Goal: Task Accomplishment & Management: Complete application form

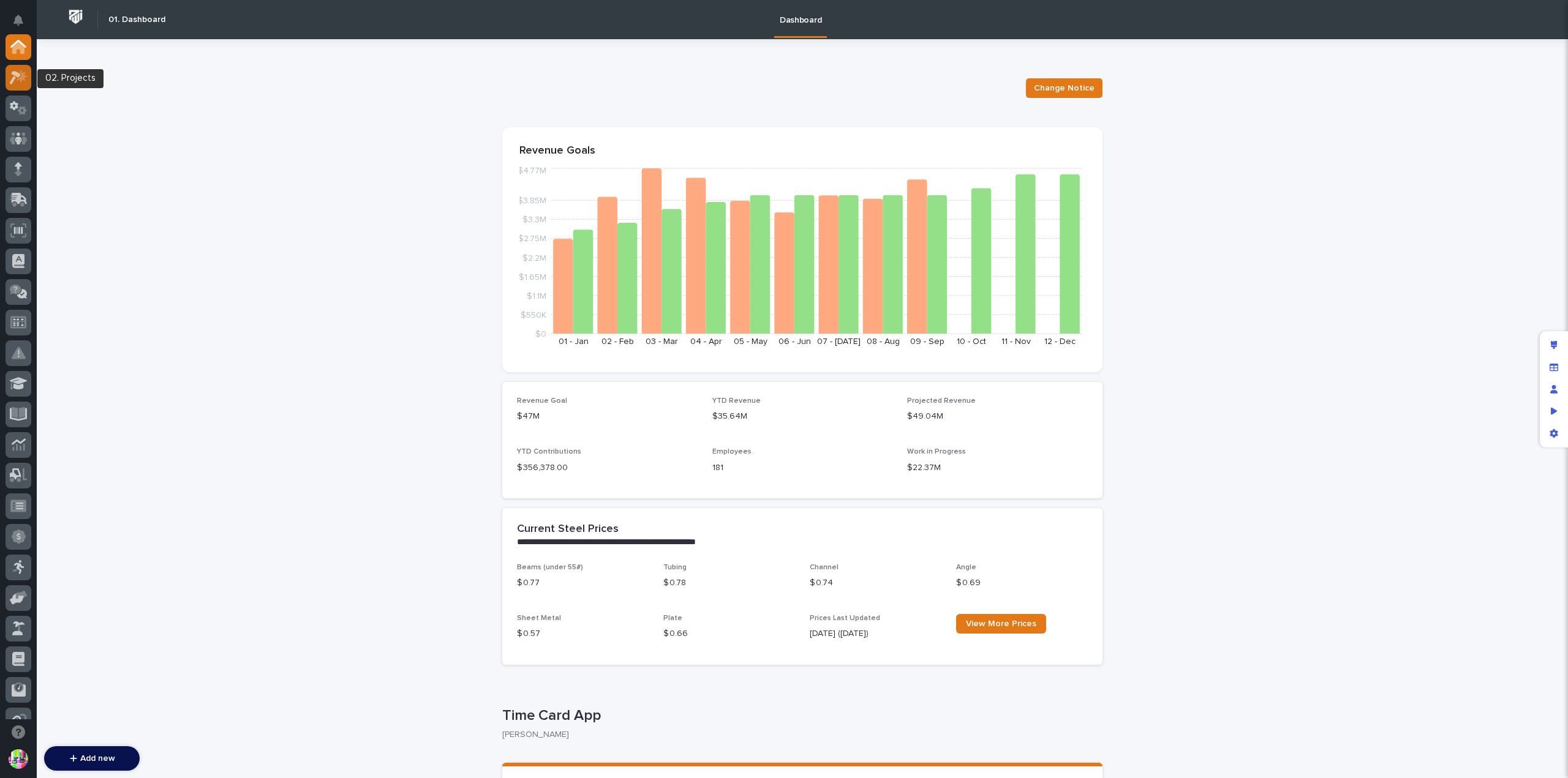
click at [22, 78] on icon at bounding box center [21, 75] width 11 height 12
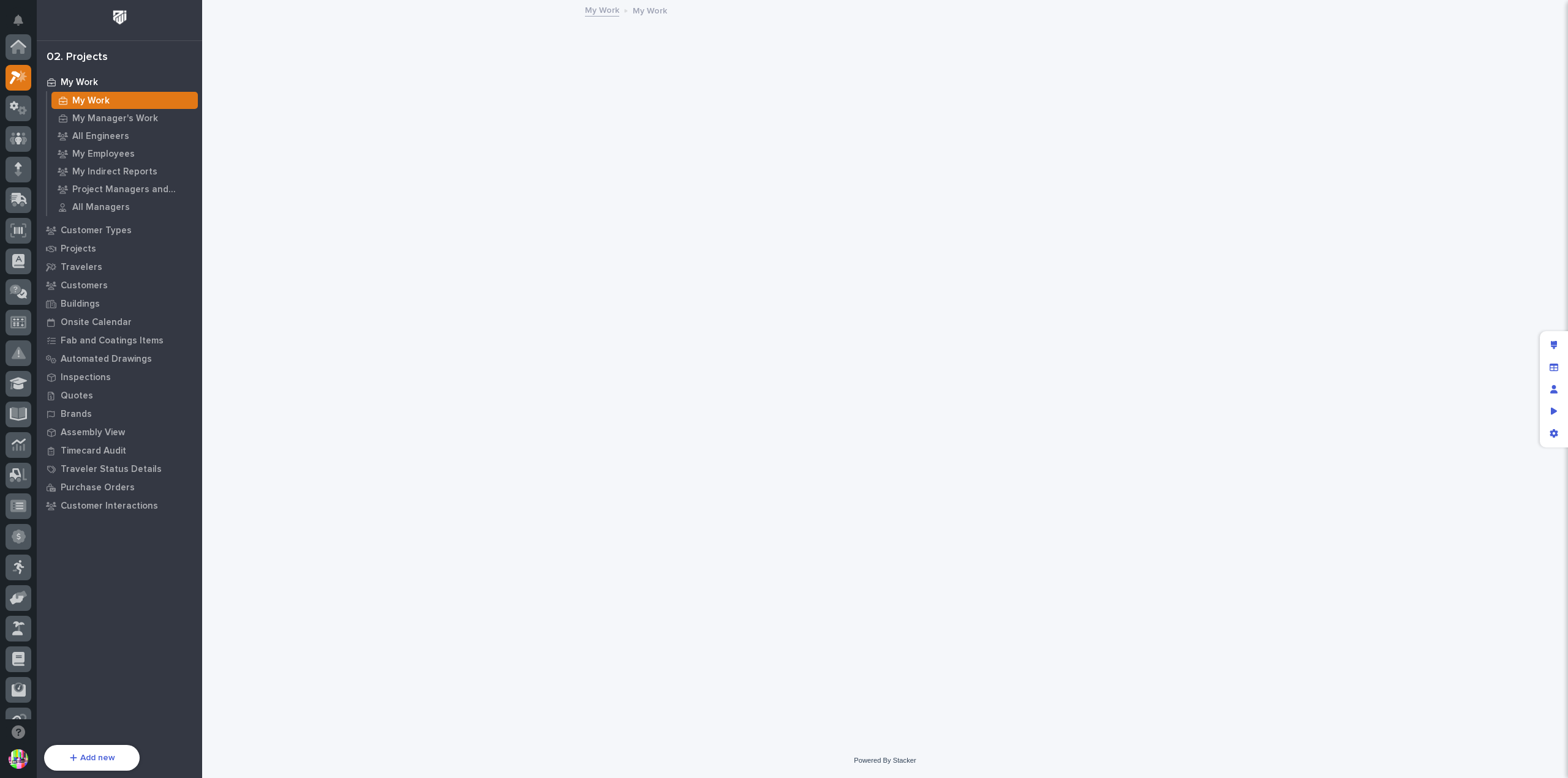
scroll to position [31, 0]
click at [85, 399] on p "Quotes" at bounding box center [77, 397] width 32 height 11
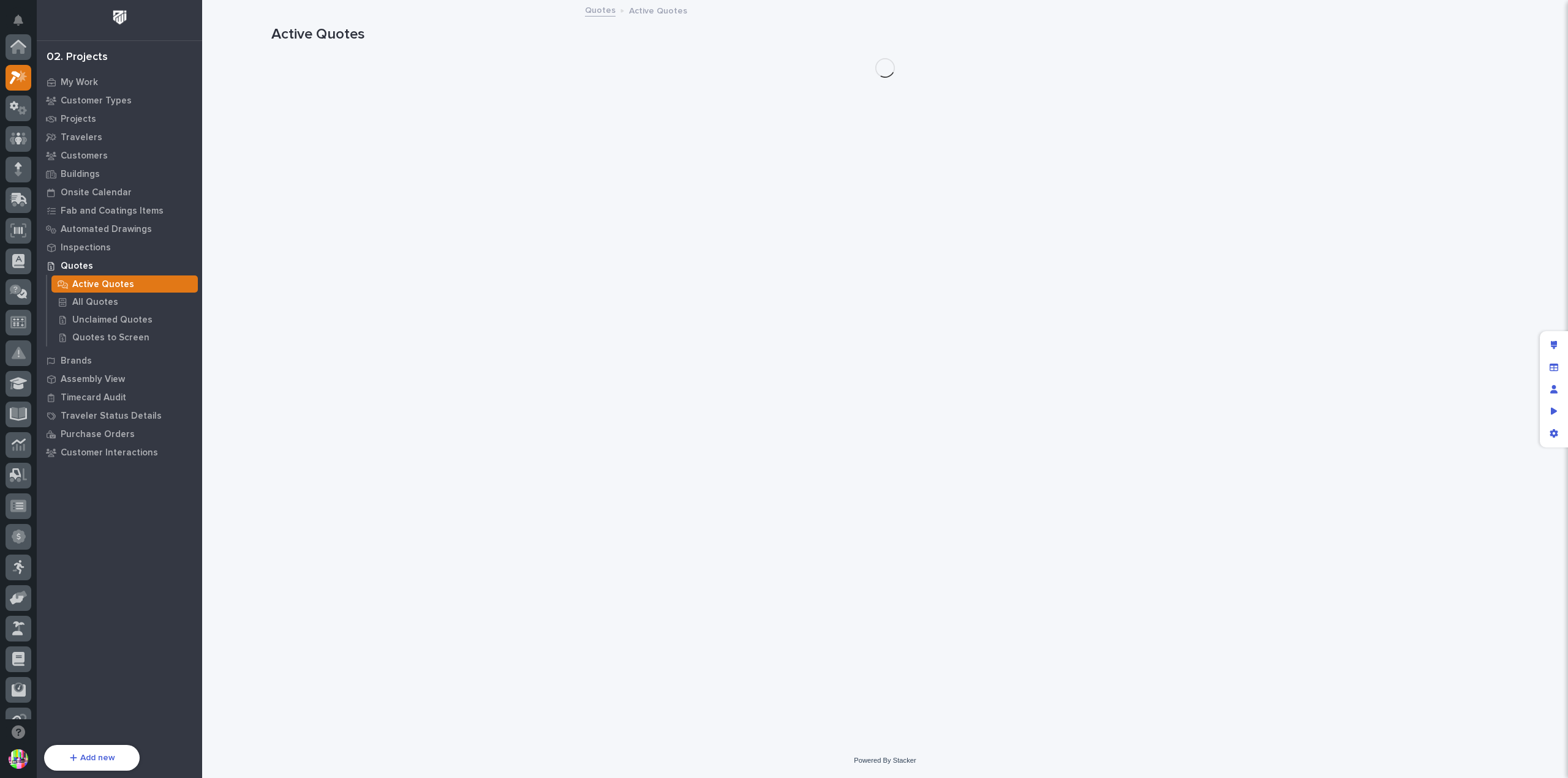
scroll to position [31, 0]
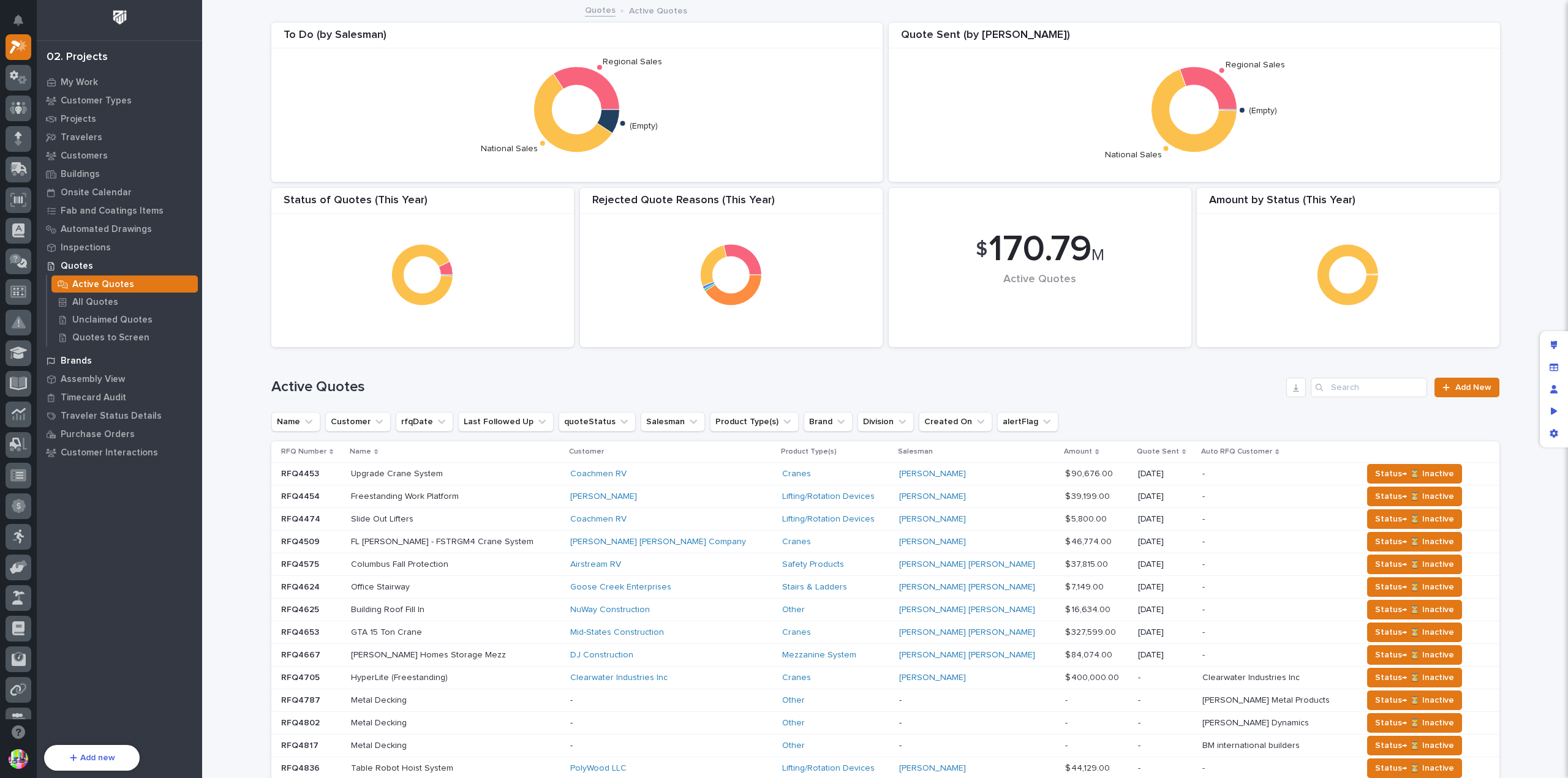
click at [88, 358] on p "Brands" at bounding box center [76, 361] width 32 height 11
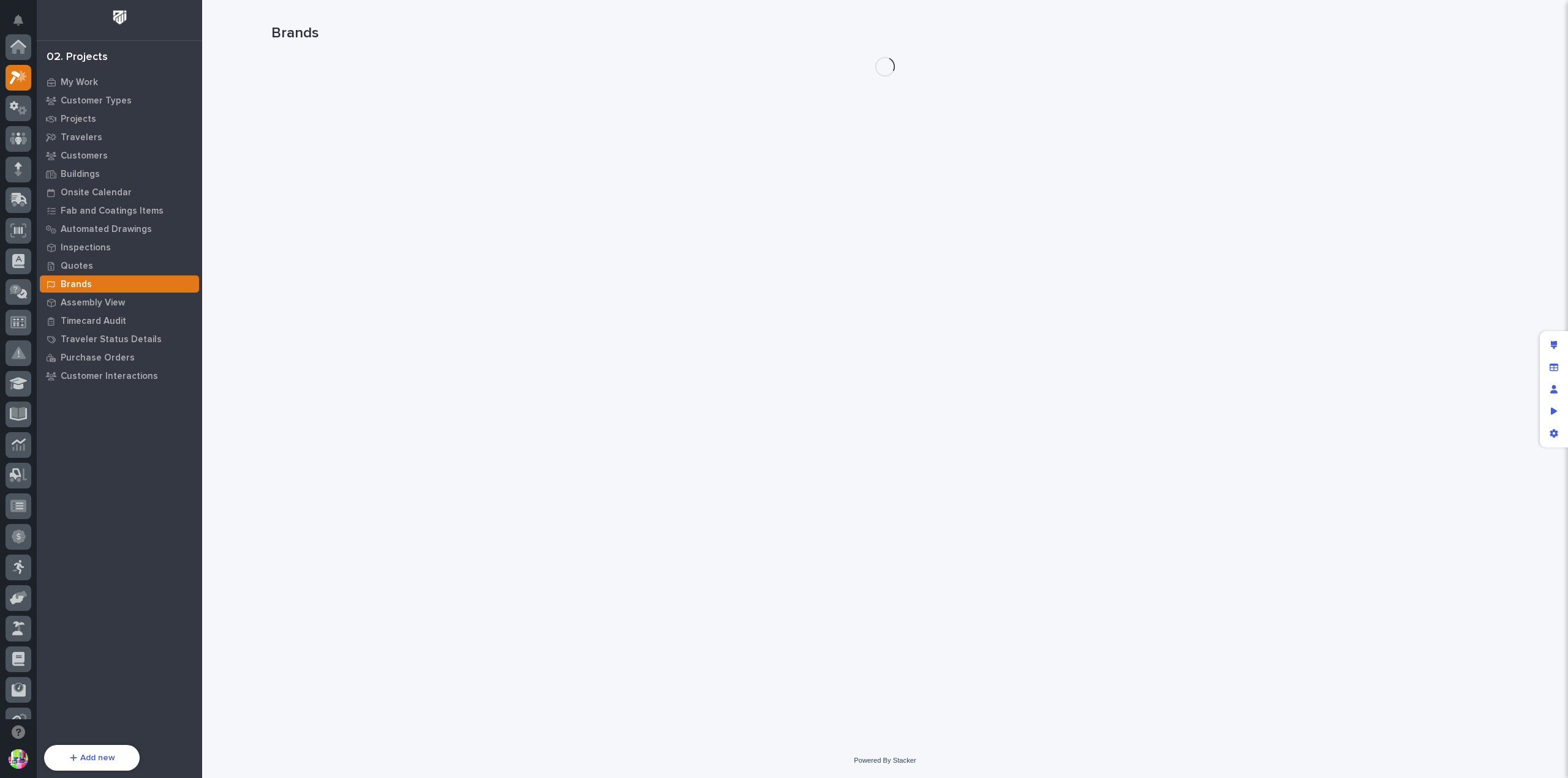
scroll to position [31, 0]
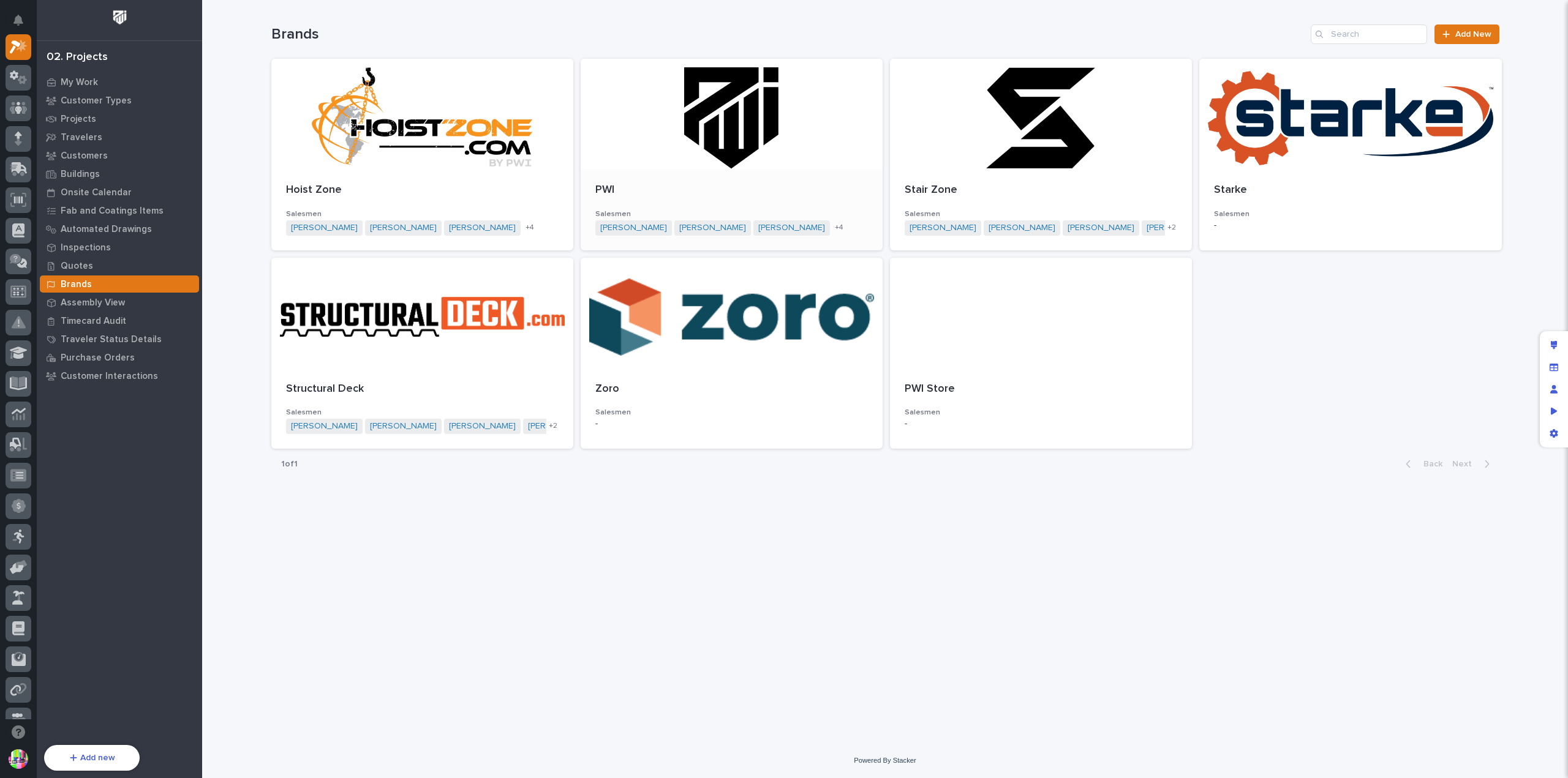
click at [837, 186] on p "PWI" at bounding box center [731, 190] width 272 height 14
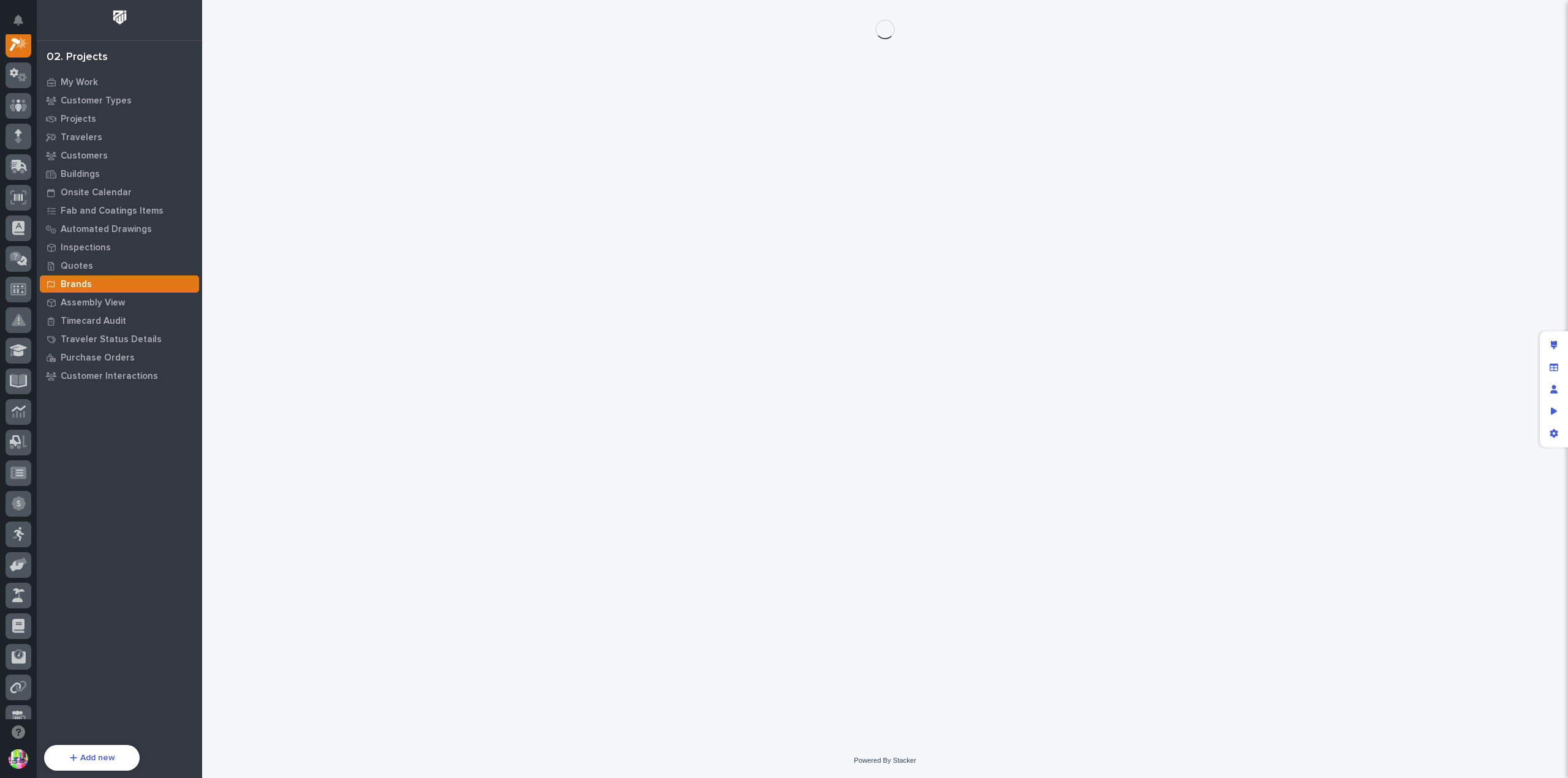
scroll to position [31, 0]
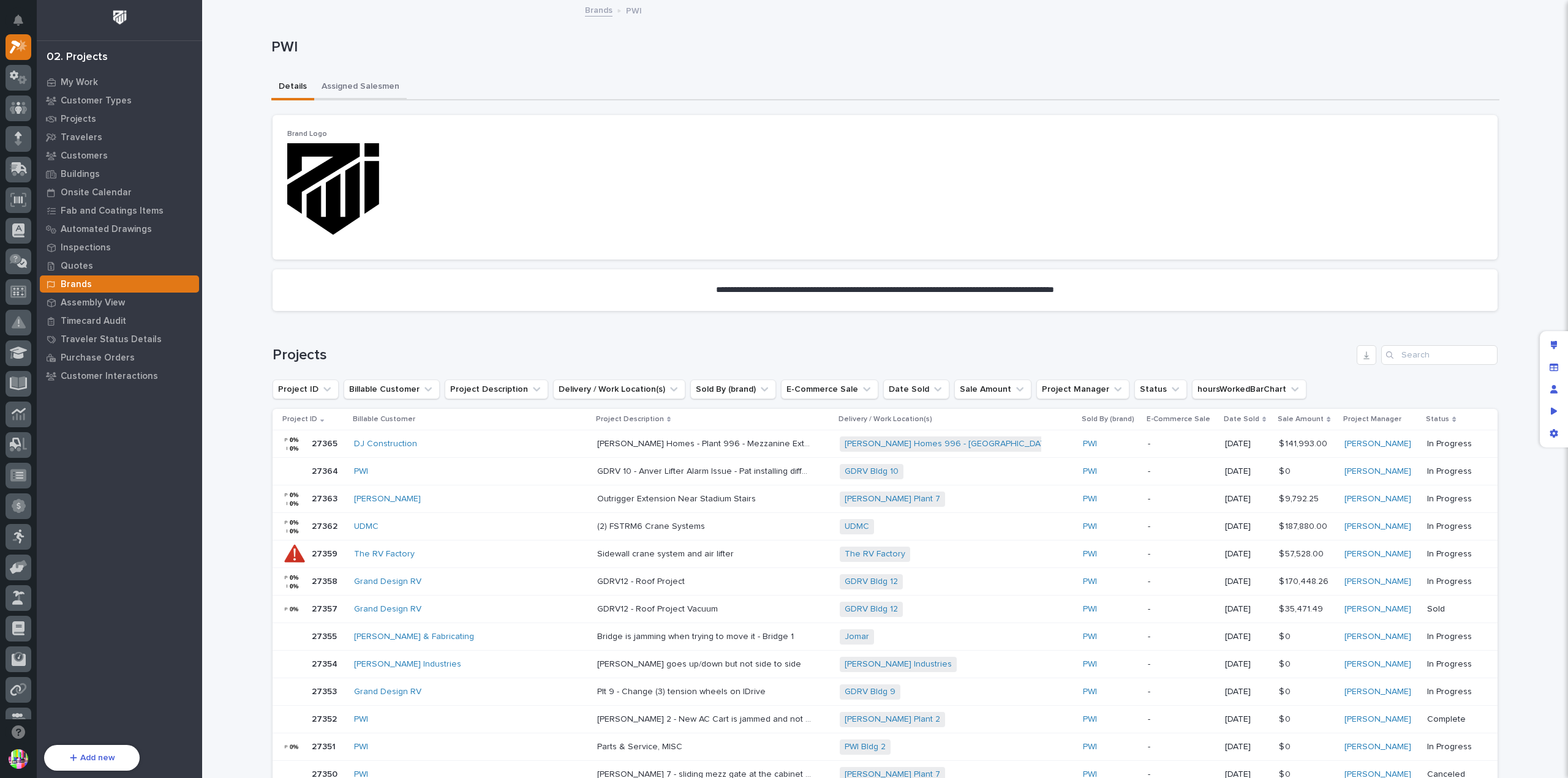
click at [386, 86] on button "Assigned Salesmen" at bounding box center [360, 87] width 92 height 26
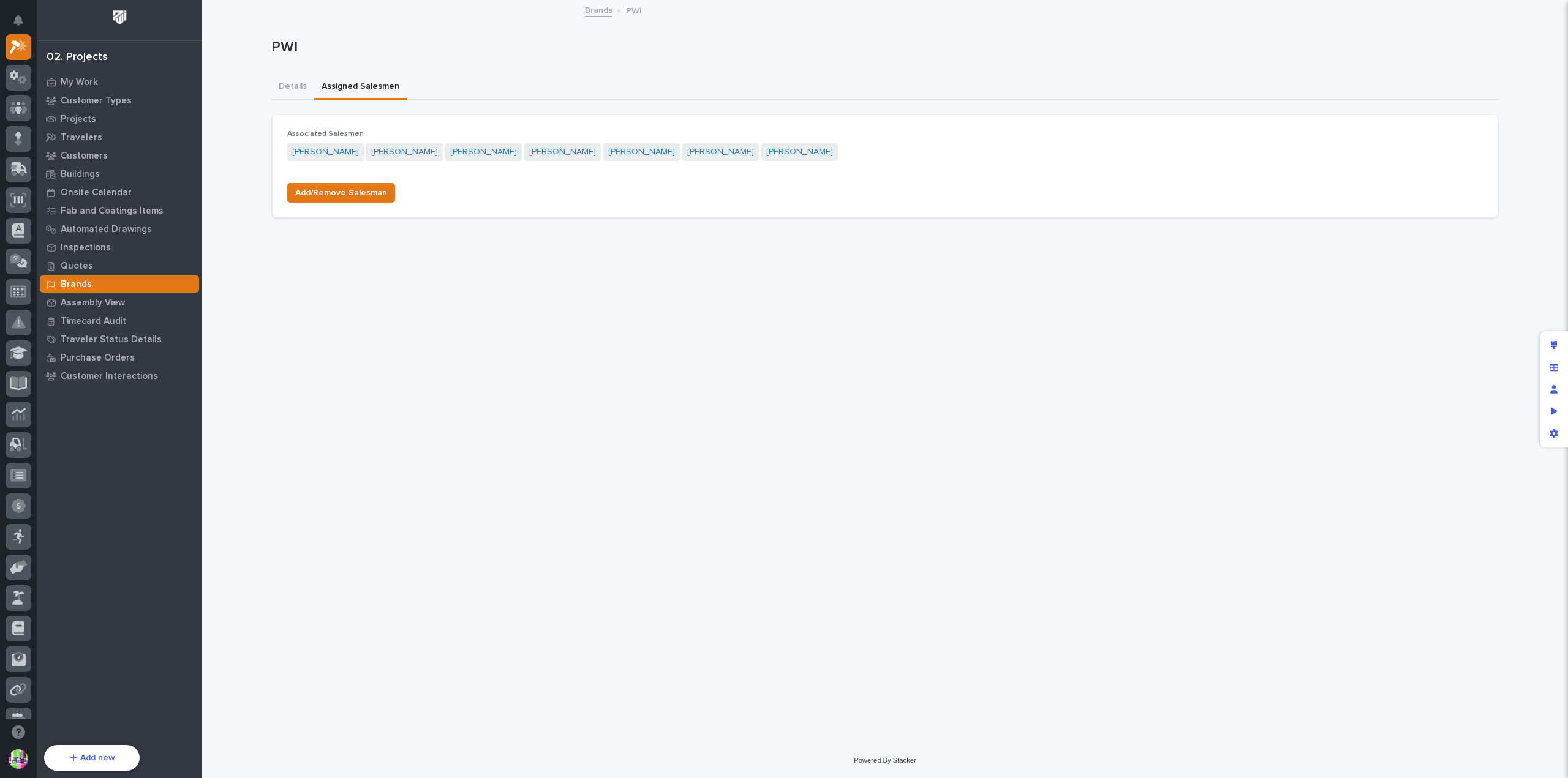
click at [601, 12] on link "Brands" at bounding box center [599, 9] width 27 height 14
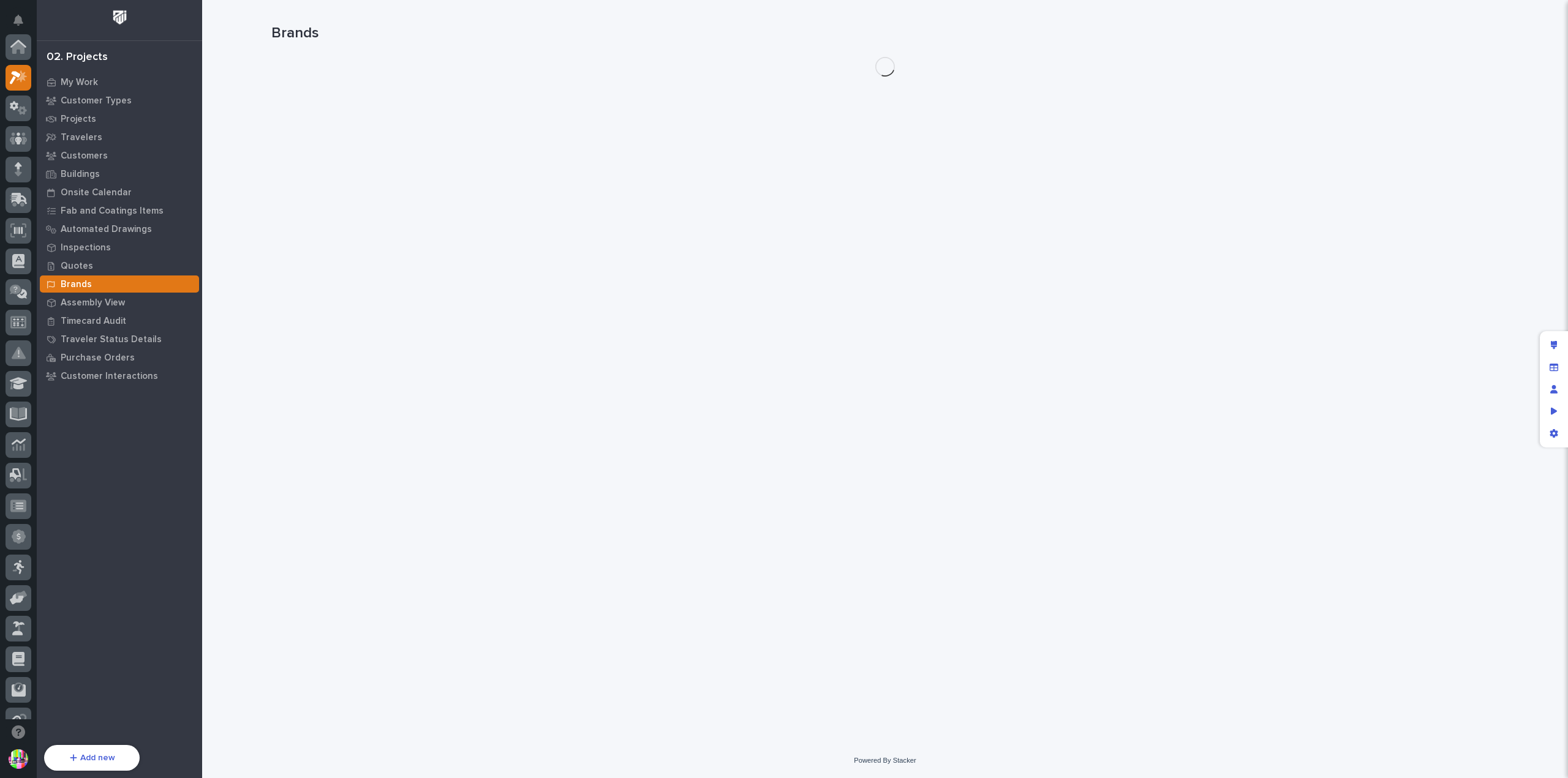
scroll to position [33, 0]
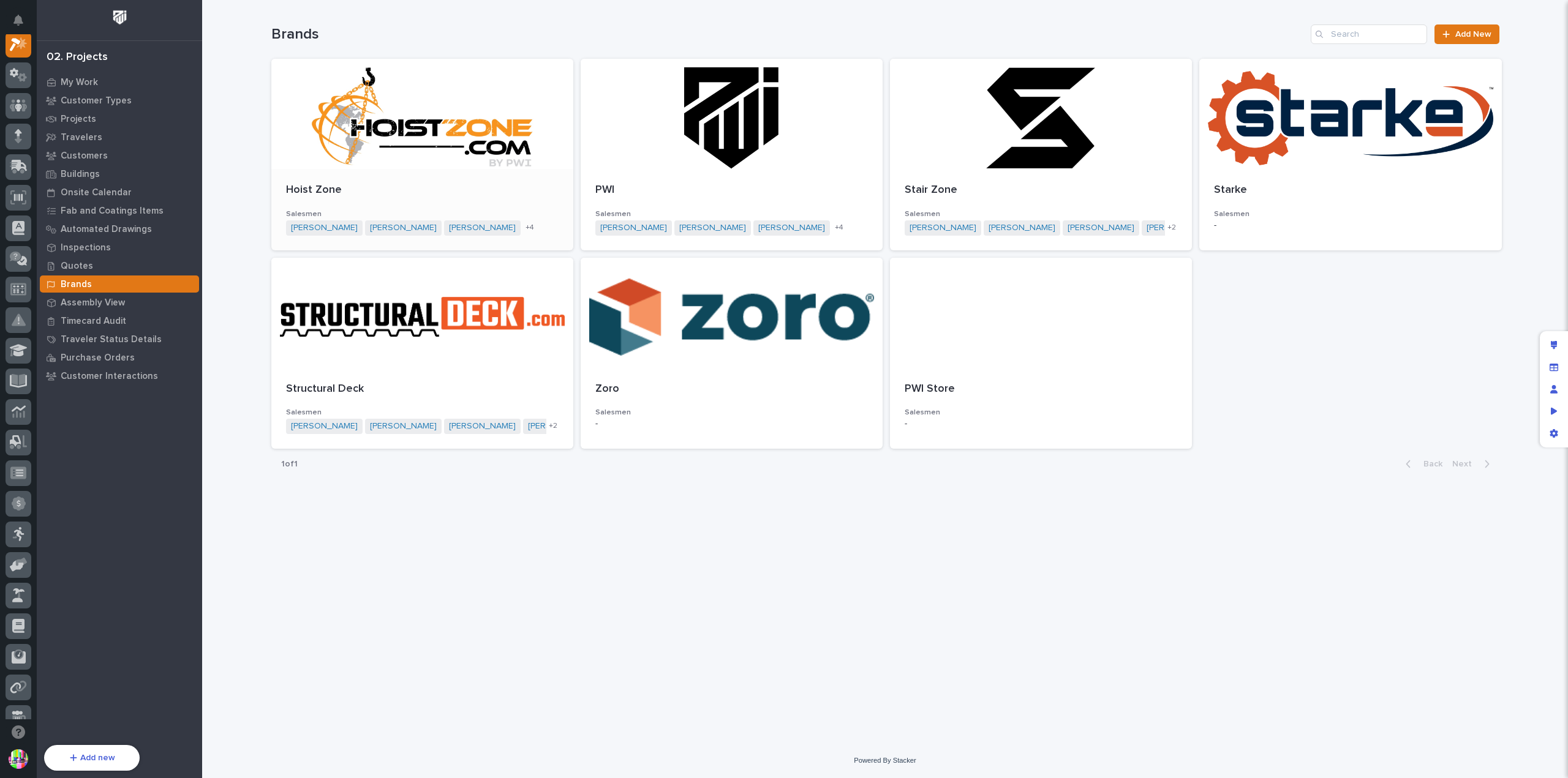
click at [523, 226] on div "+ 4" at bounding box center [541, 228] width 36 height 11
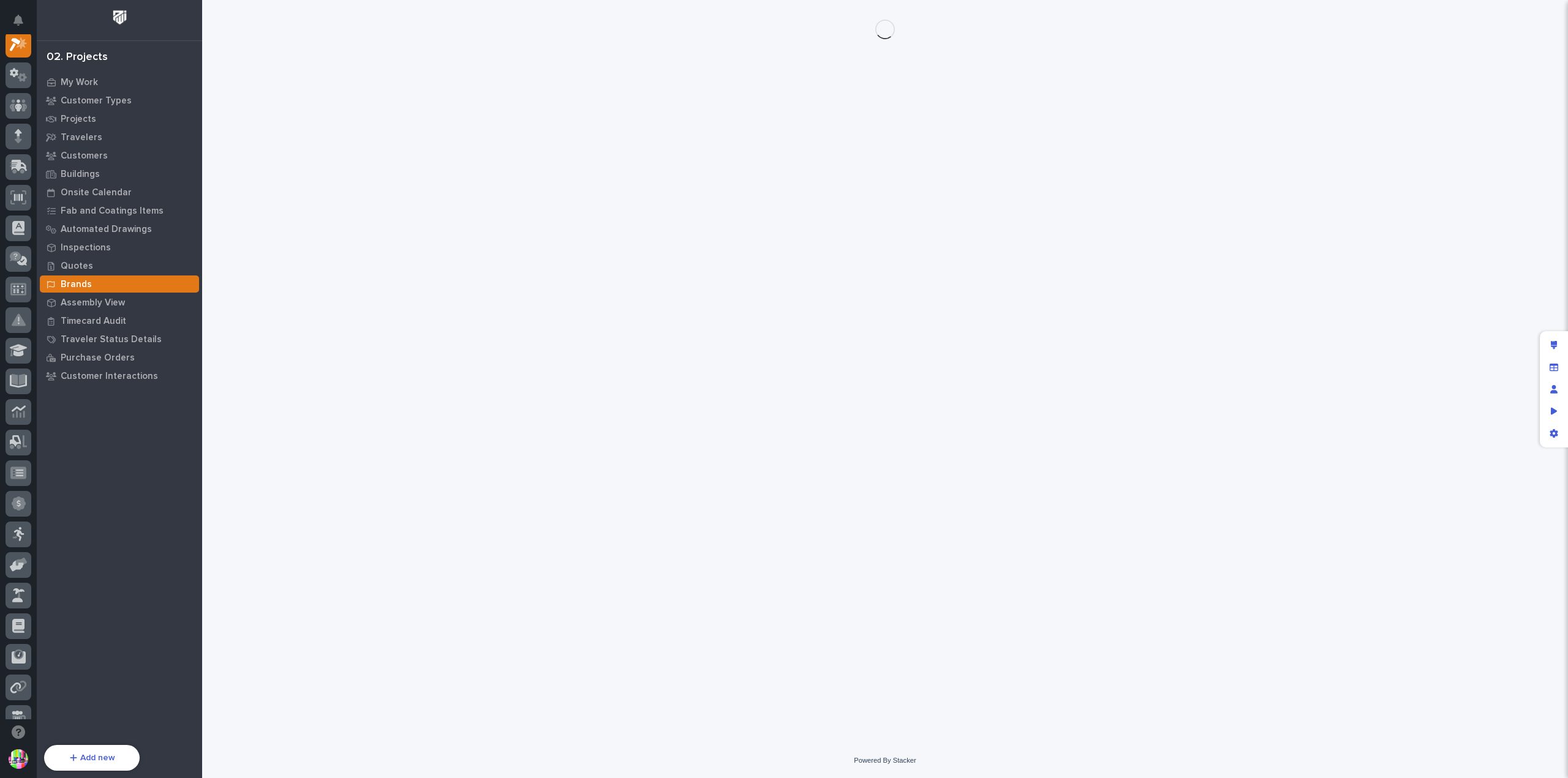
scroll to position [31, 0]
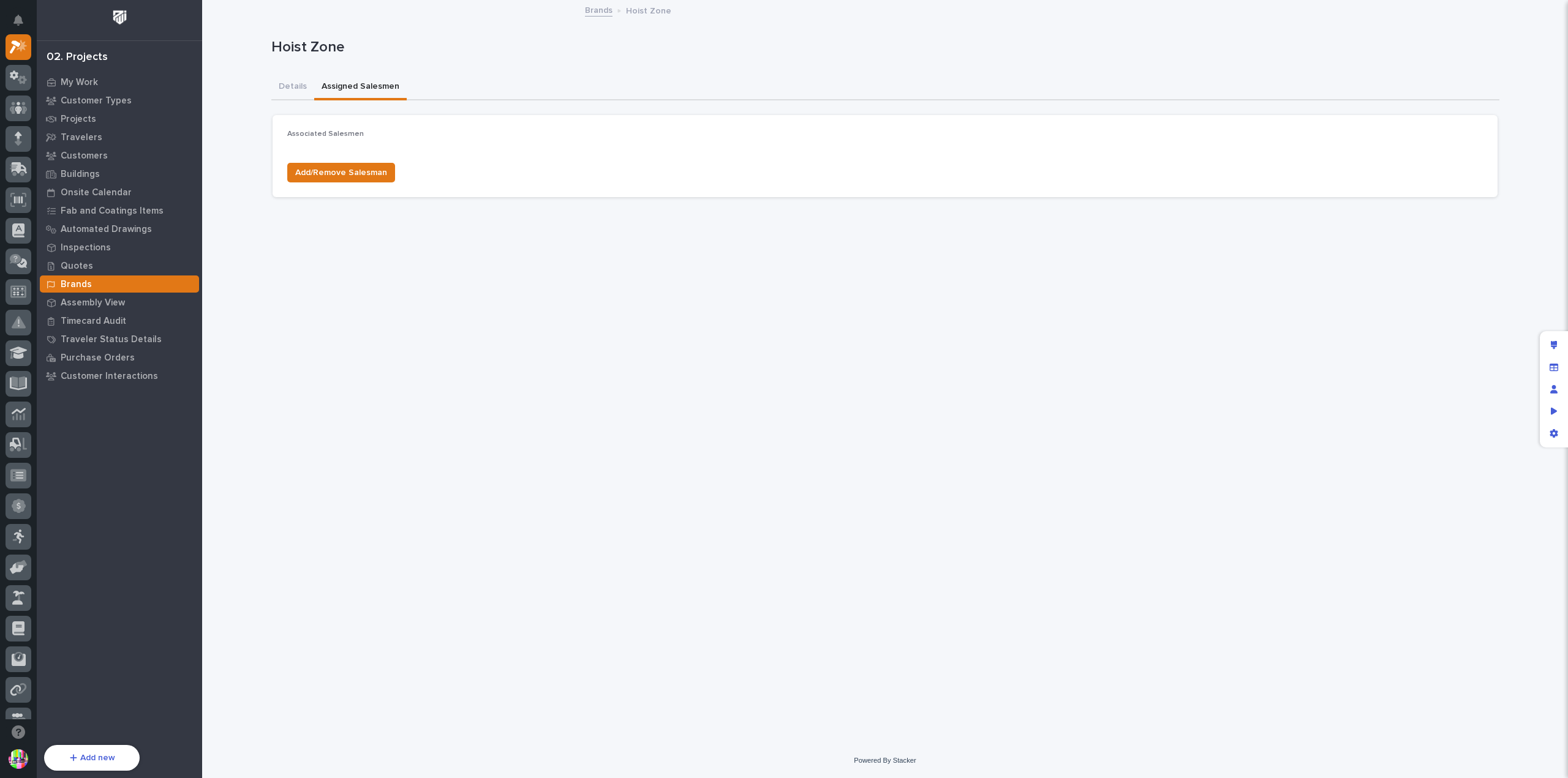
click at [383, 87] on button "Assigned Salesmen" at bounding box center [360, 87] width 92 height 26
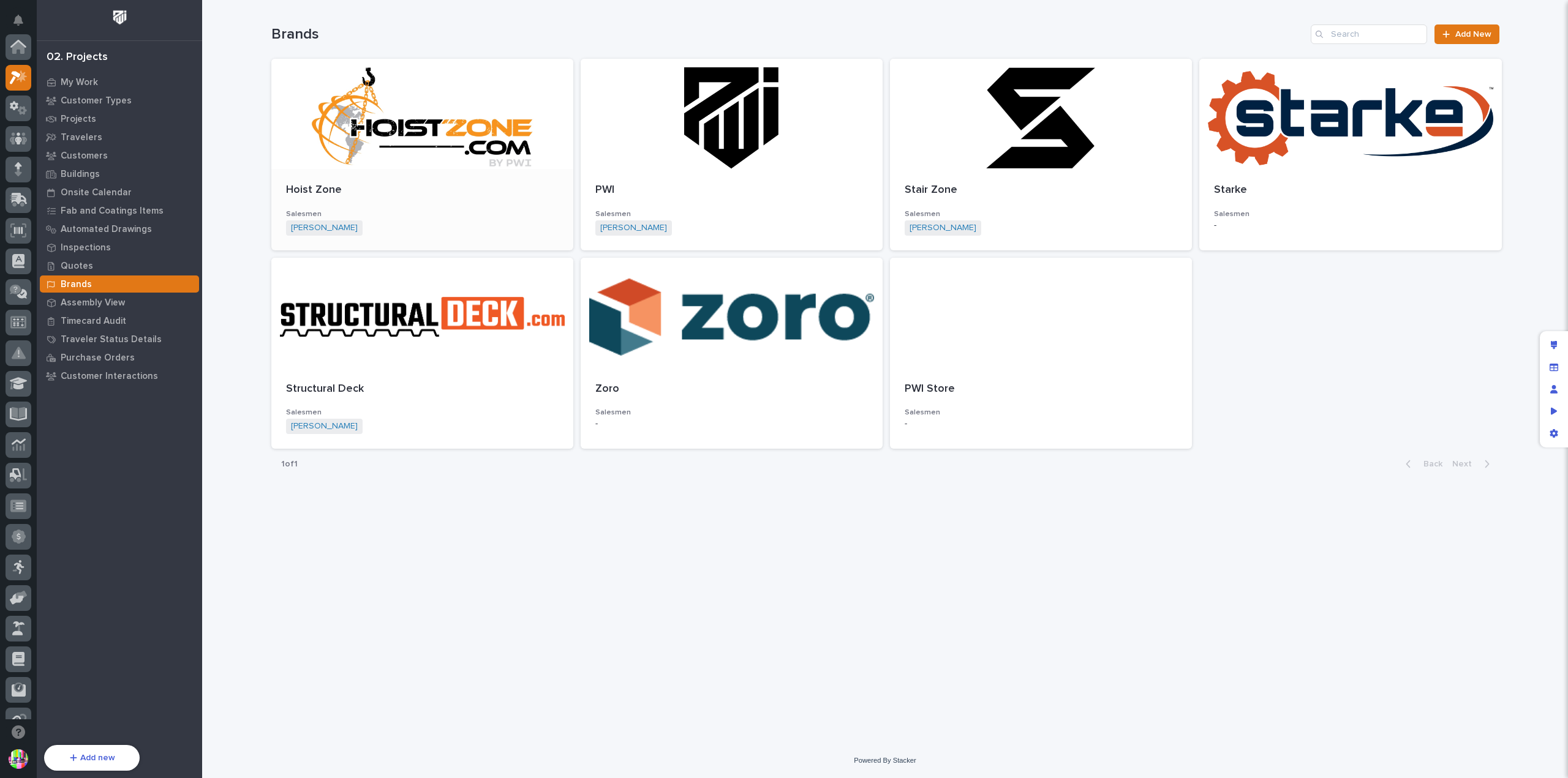
scroll to position [31, 0]
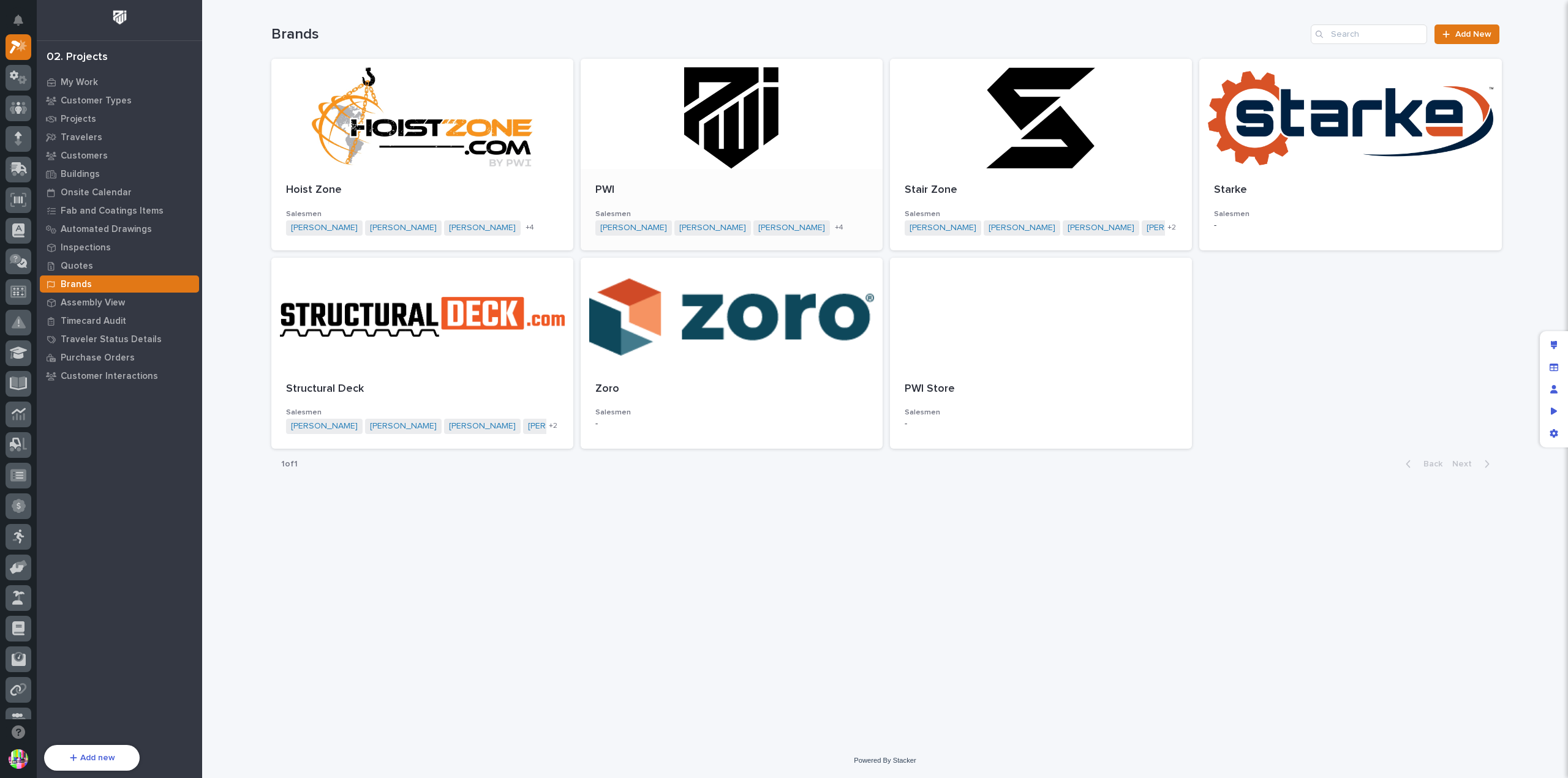
click at [835, 224] on span "+ 4" at bounding box center [839, 227] width 9 height 7
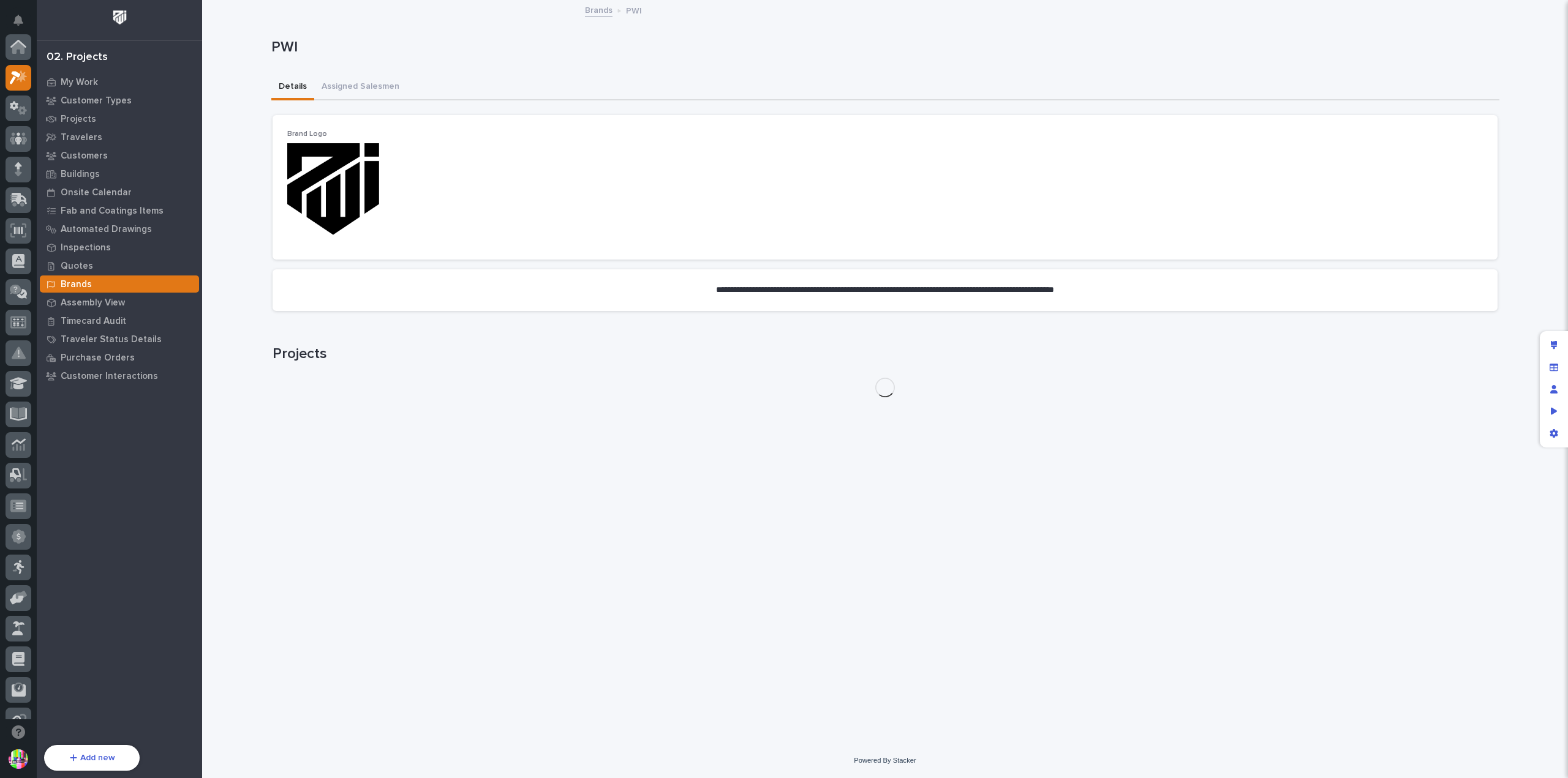
scroll to position [31, 0]
click at [369, 82] on button "Assigned Salesmen" at bounding box center [360, 87] width 92 height 26
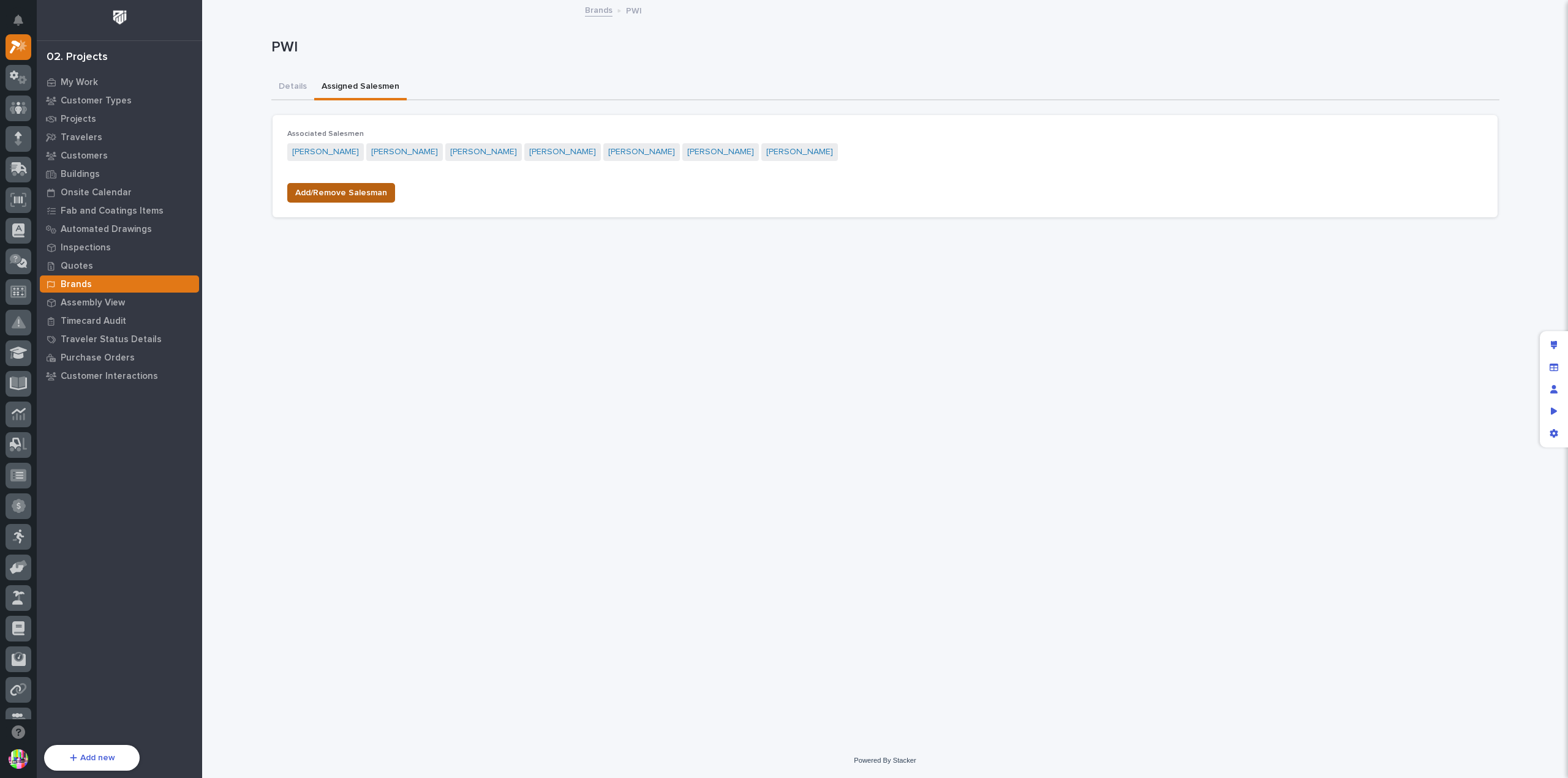
click at [386, 188] on button "Add/Remove Salesman" at bounding box center [340, 193] width 107 height 19
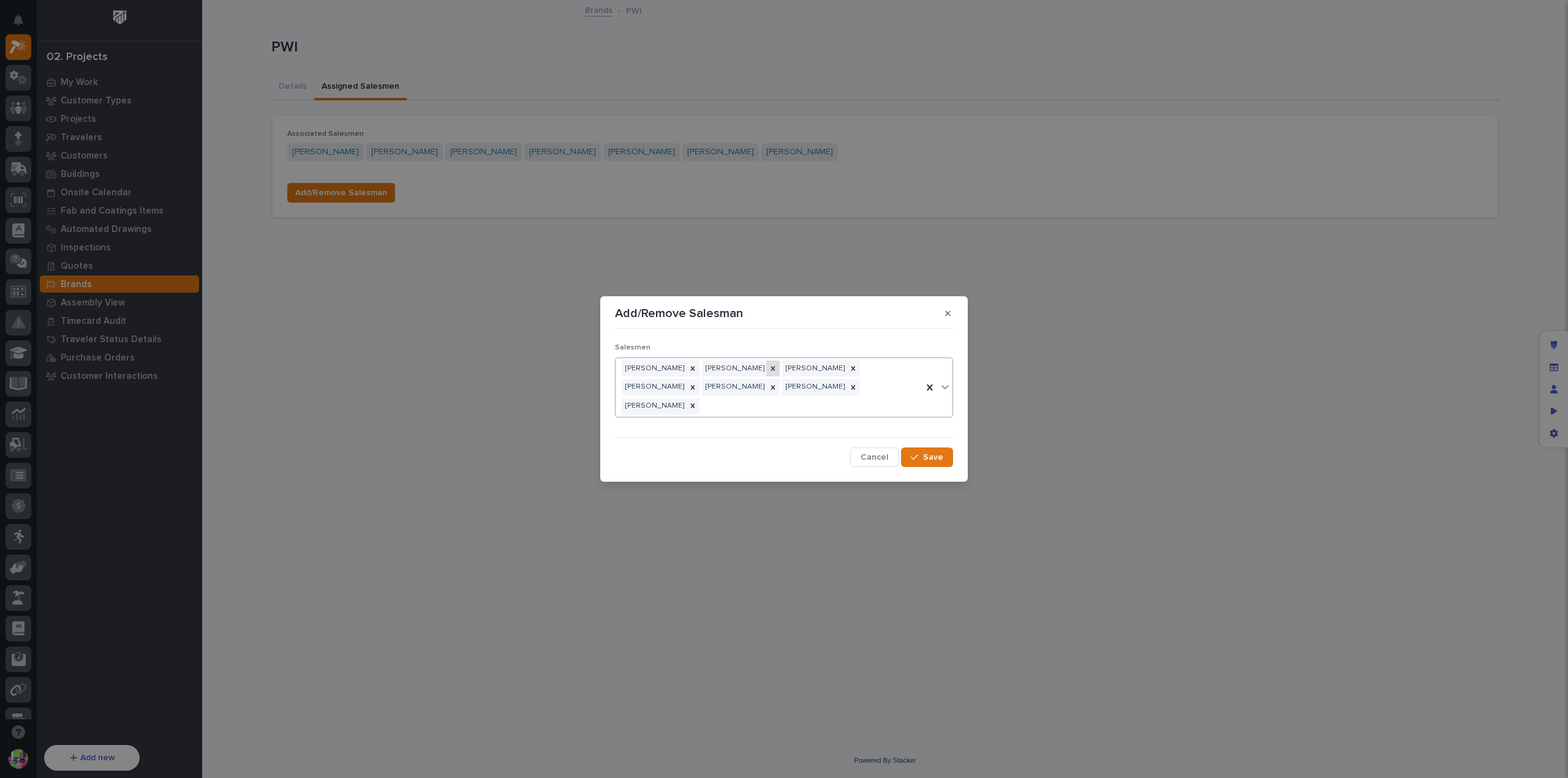
click at [769, 373] on icon at bounding box center [773, 368] width 9 height 9
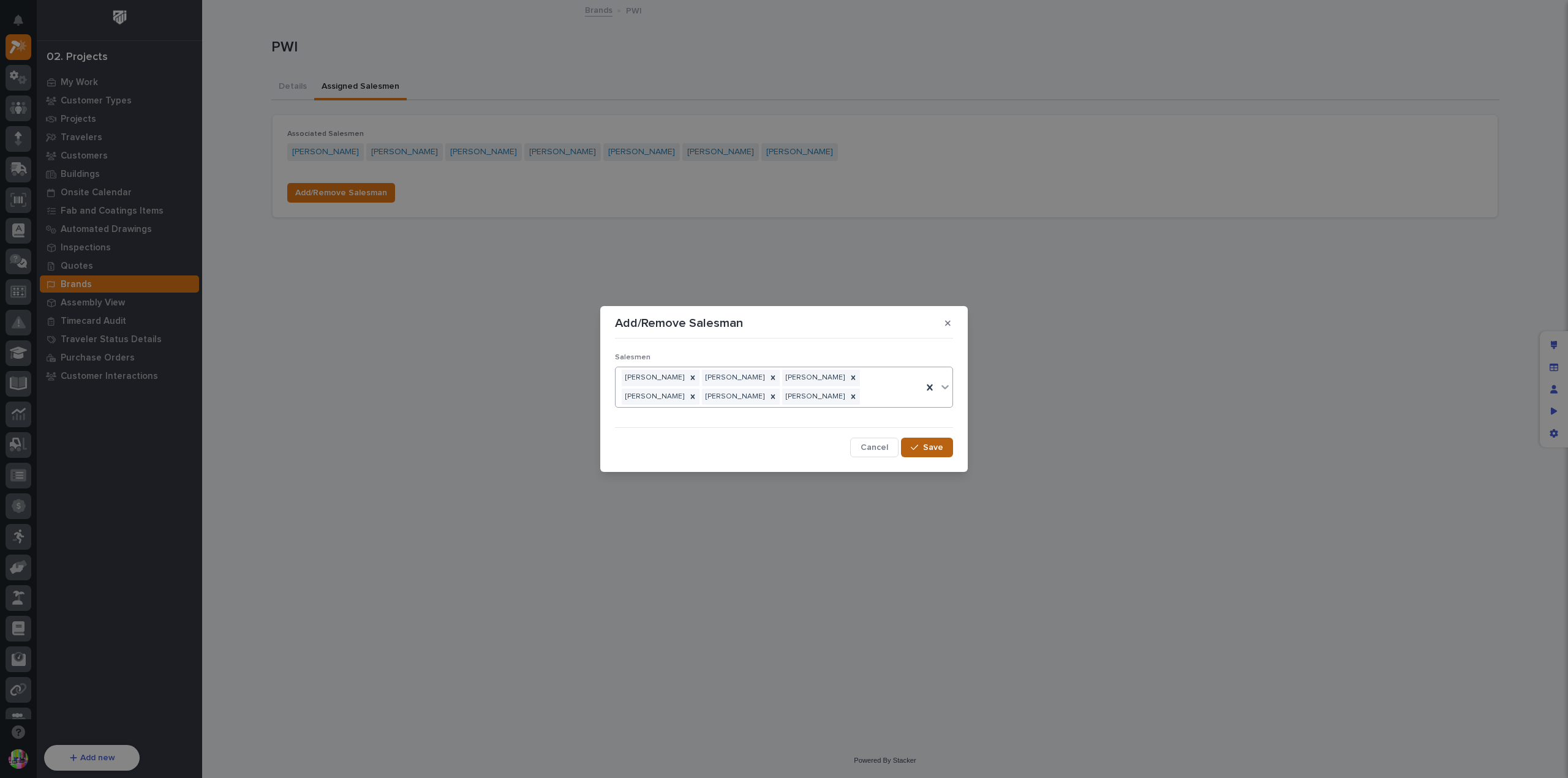
click at [929, 443] on span "Save" at bounding box center [933, 448] width 20 height 11
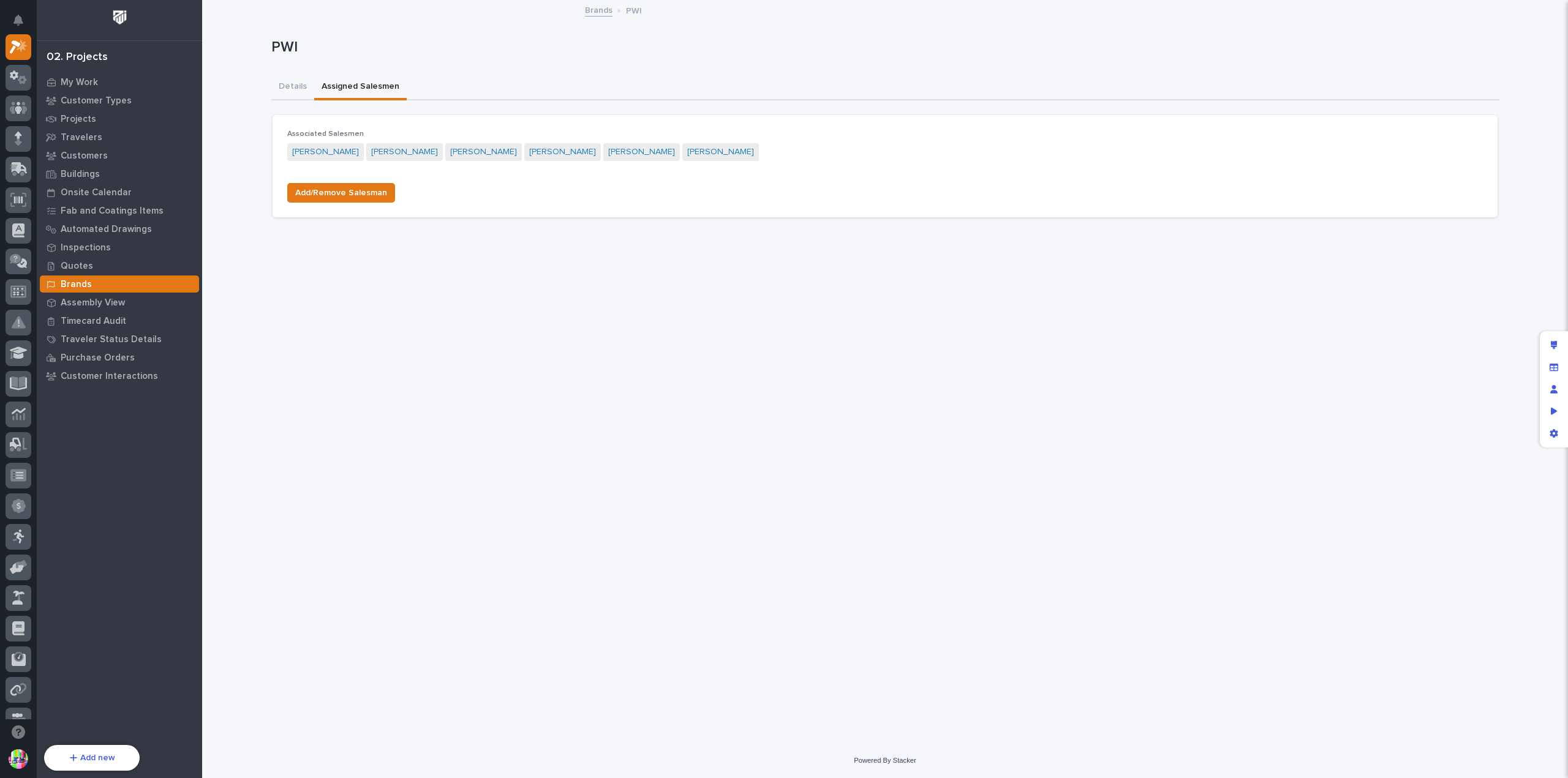
drag, startPoint x: 650, startPoint y: 279, endPoint x: 598, endPoint y: 9, distance: 275.0
click at [598, 9] on link "Brands" at bounding box center [599, 9] width 27 height 14
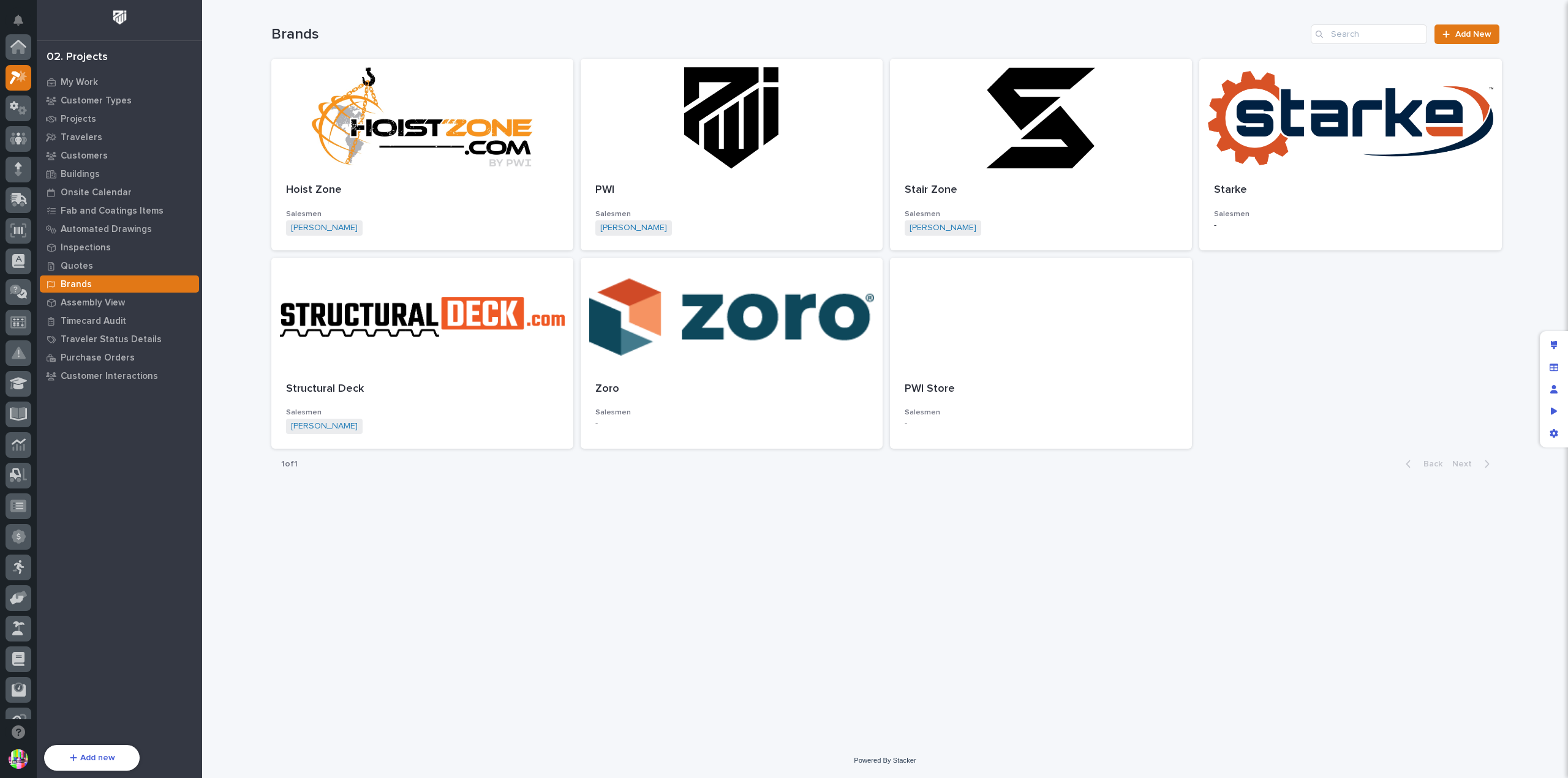
scroll to position [33, 0]
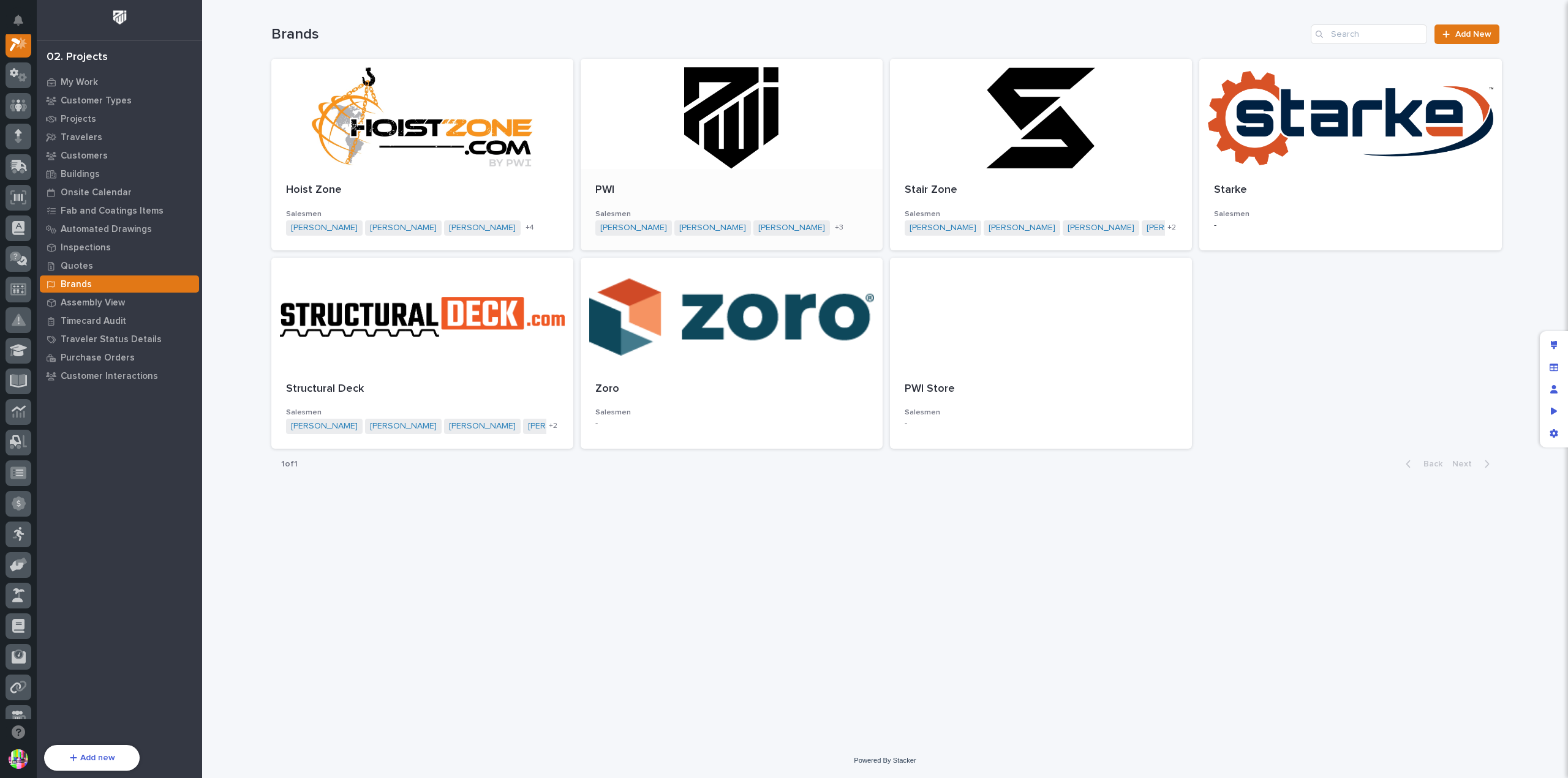
click at [698, 137] on div at bounding box center [731, 114] width 302 height 110
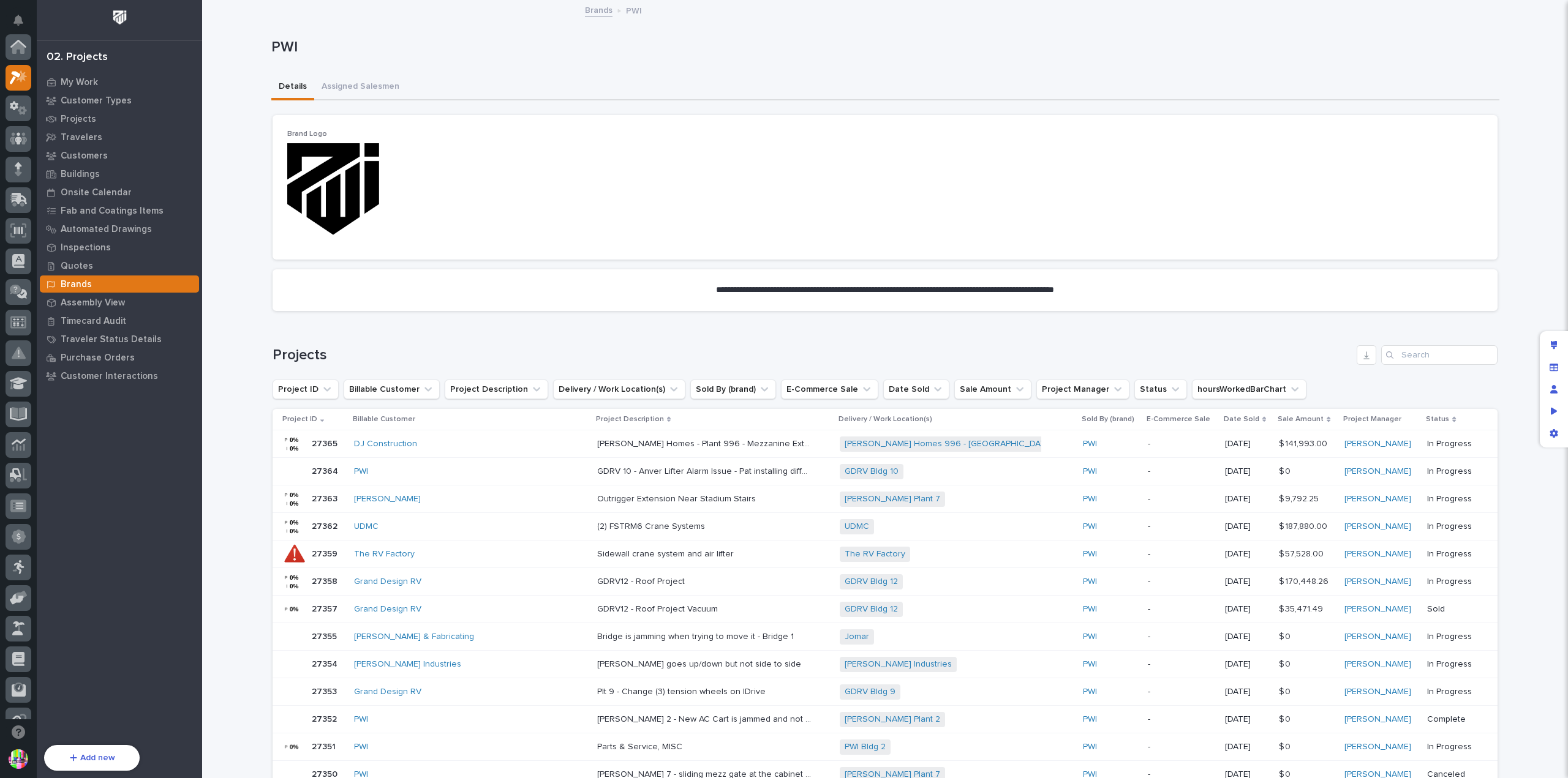
scroll to position [31, 0]
click at [380, 85] on button "Assigned Salesmen" at bounding box center [360, 87] width 92 height 26
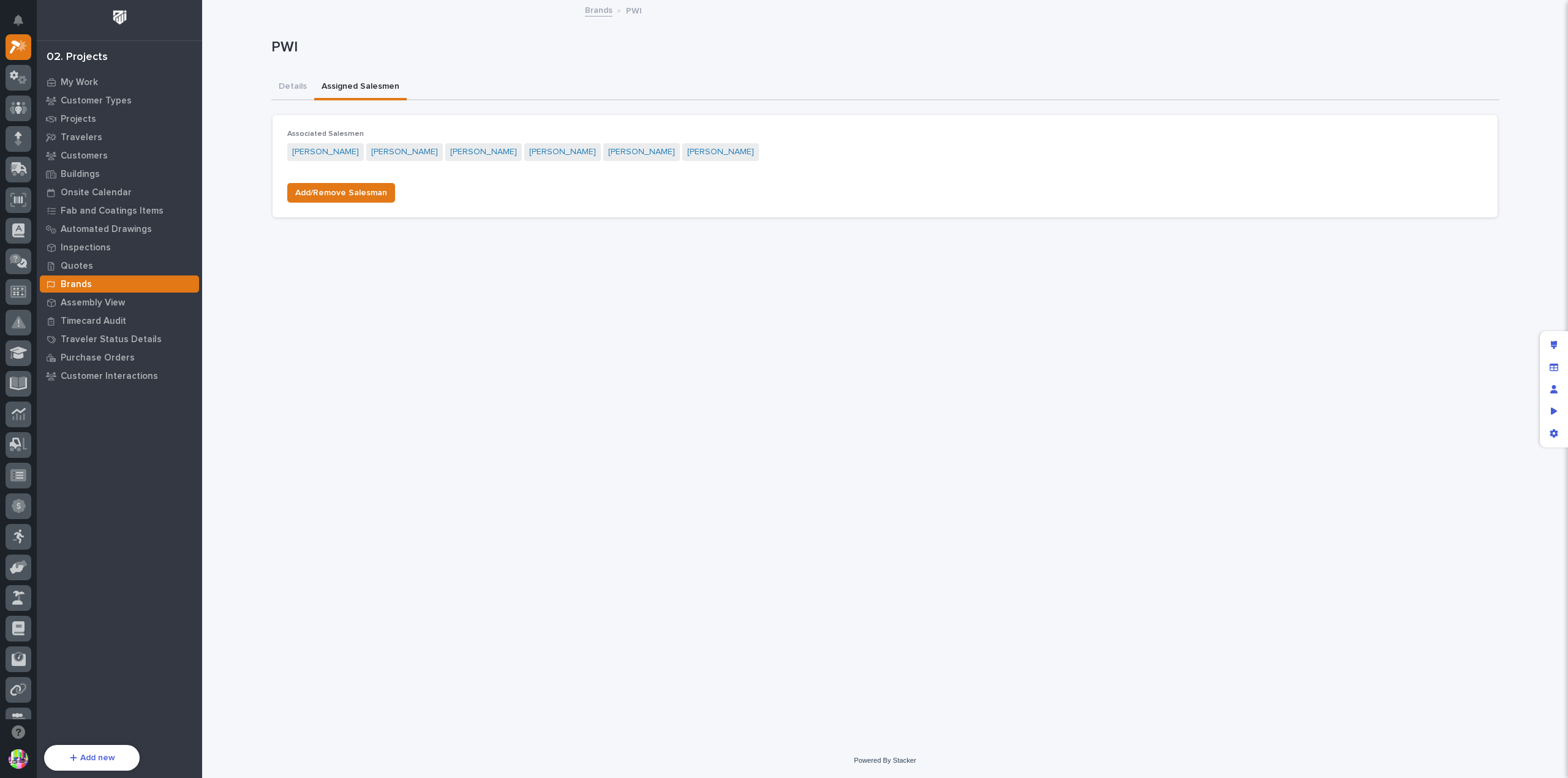
click at [601, 8] on link "Brands" at bounding box center [599, 9] width 27 height 14
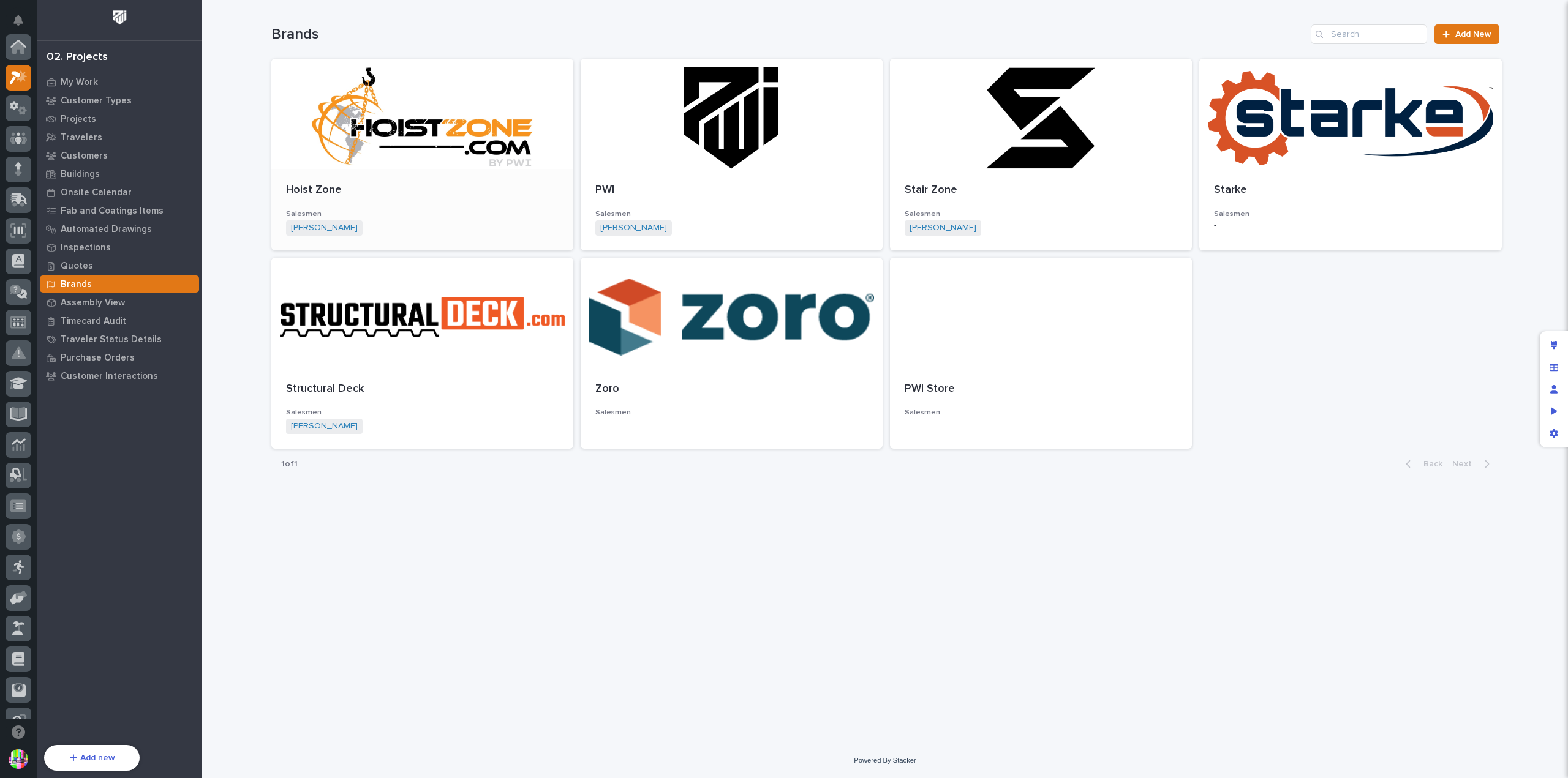
scroll to position [33, 0]
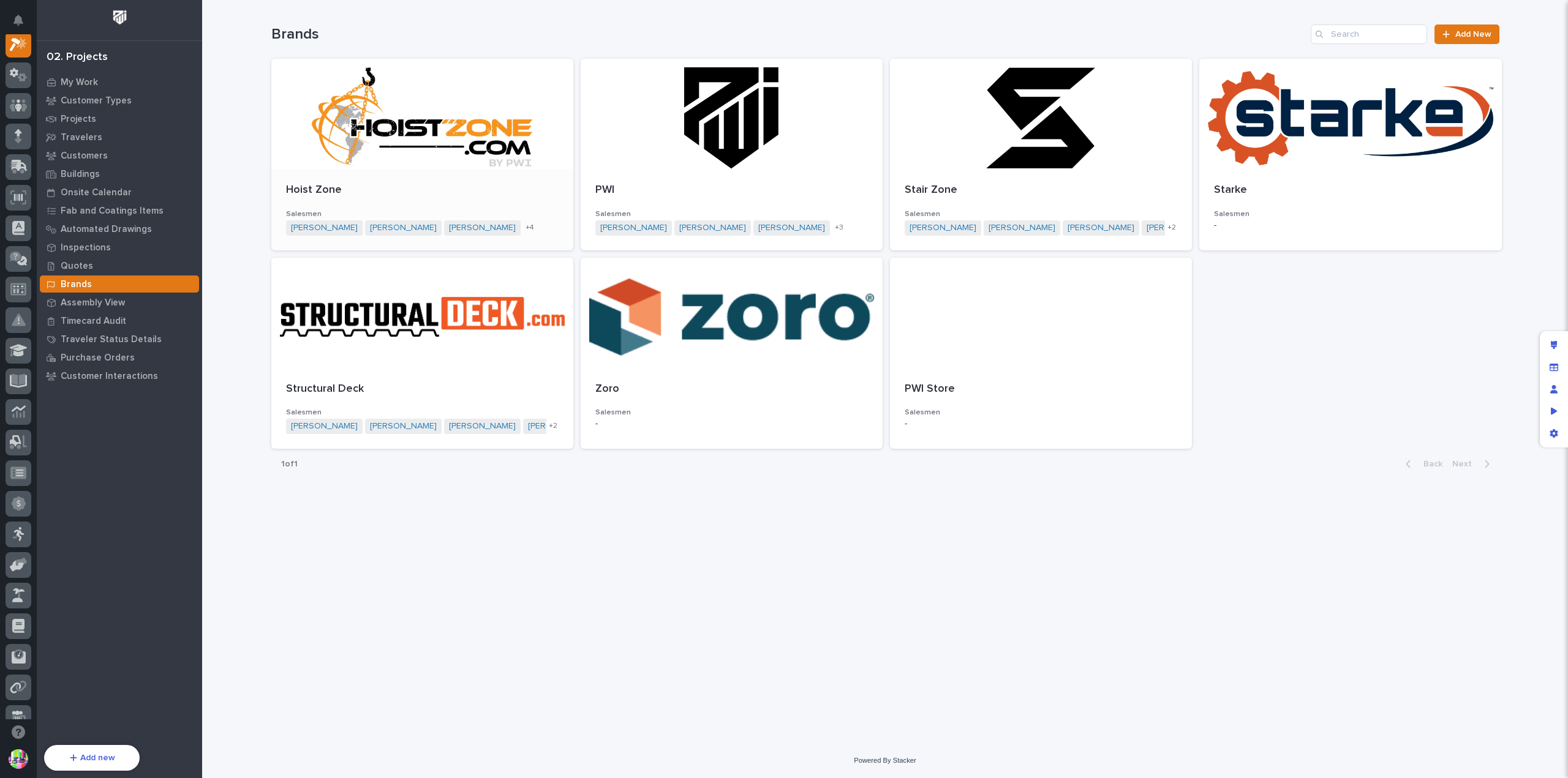
click at [432, 128] on div at bounding box center [423, 114] width 302 height 110
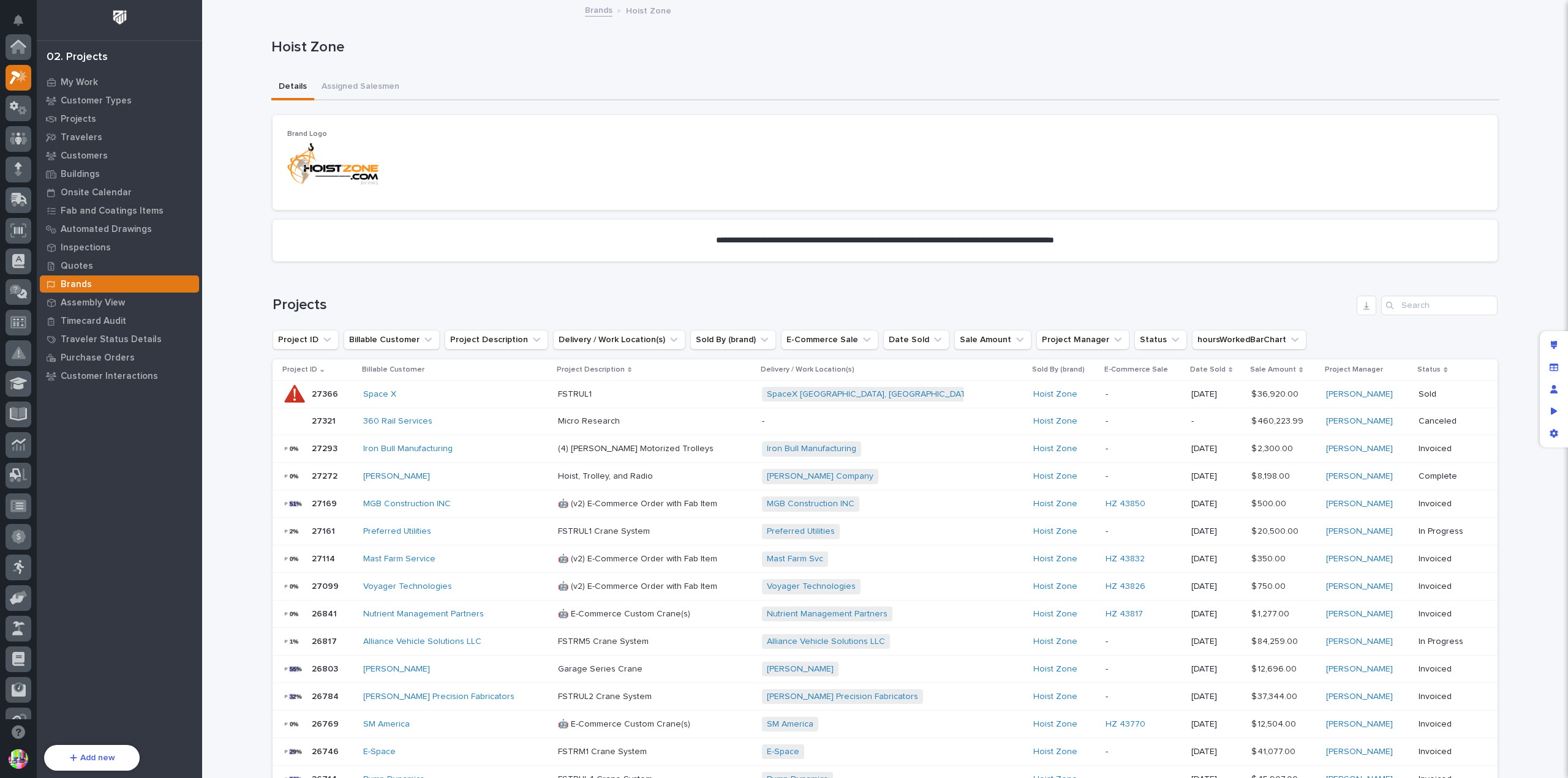
scroll to position [31, 0]
click at [373, 92] on button "Assigned Salesmen" at bounding box center [360, 87] width 92 height 26
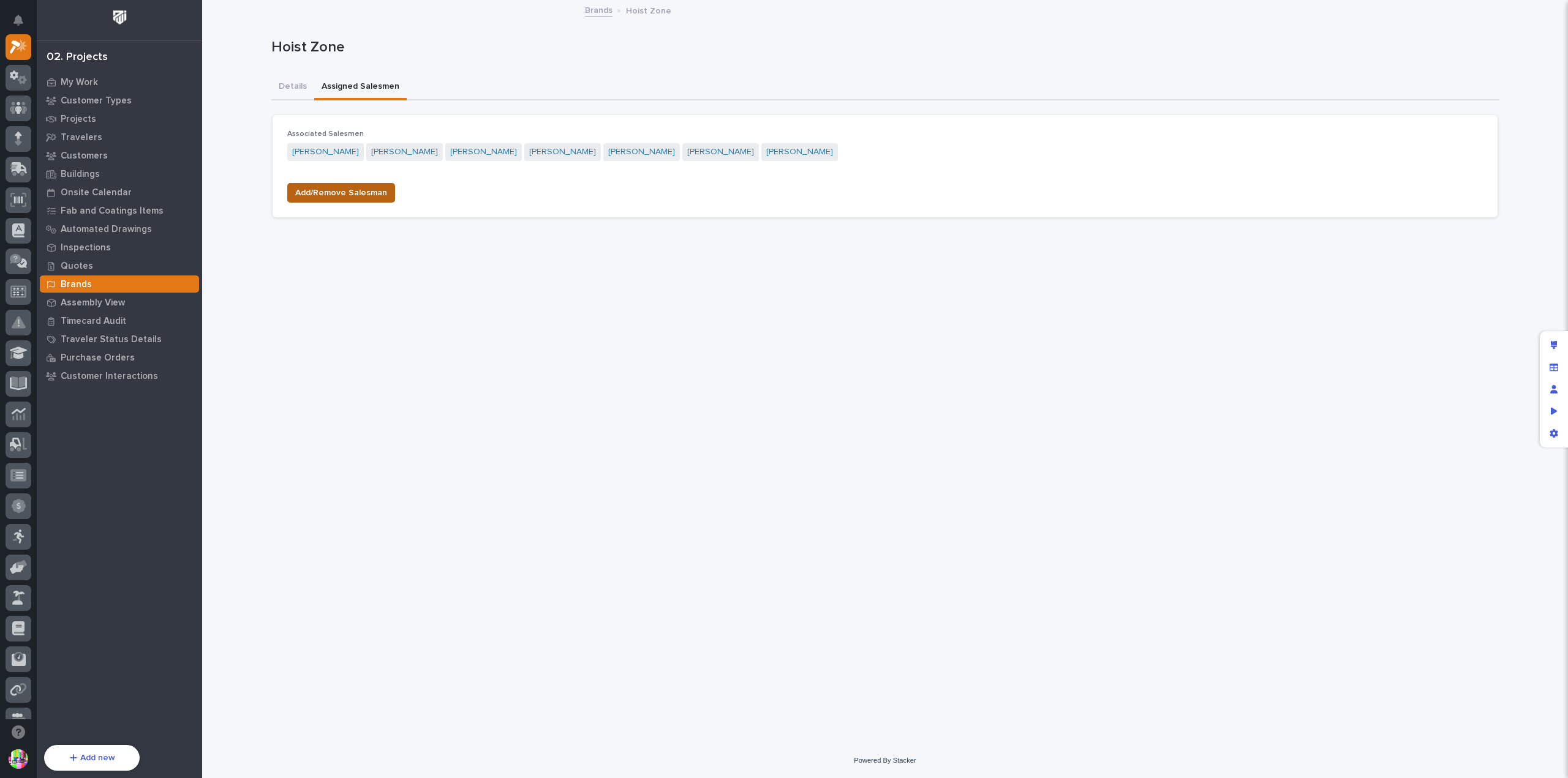
click at [390, 188] on button "Add/Remove Salesman" at bounding box center [340, 193] width 107 height 19
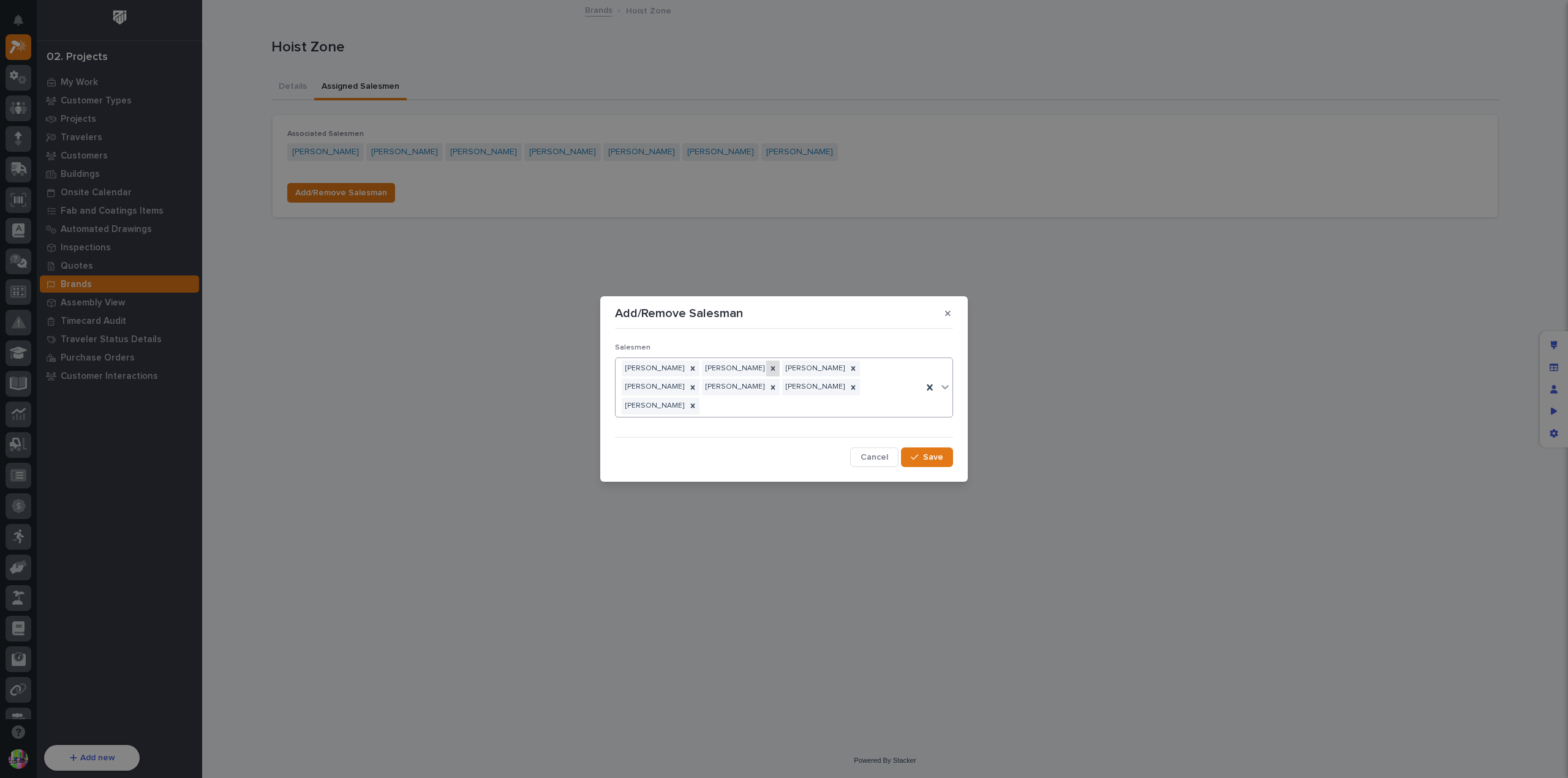
click at [771, 371] on icon at bounding box center [773, 368] width 4 height 4
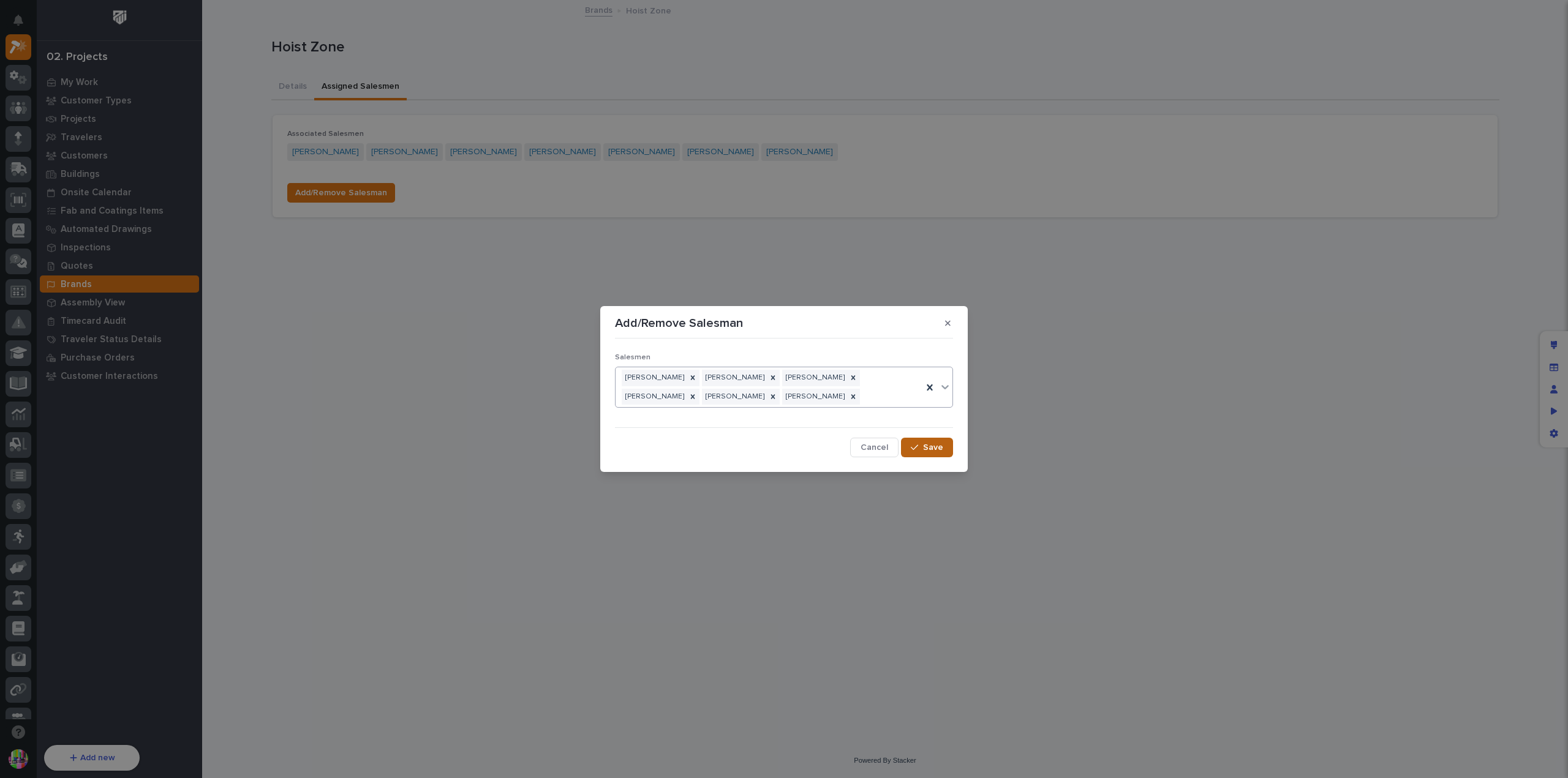
click at [935, 449] on span "Save" at bounding box center [933, 448] width 20 height 11
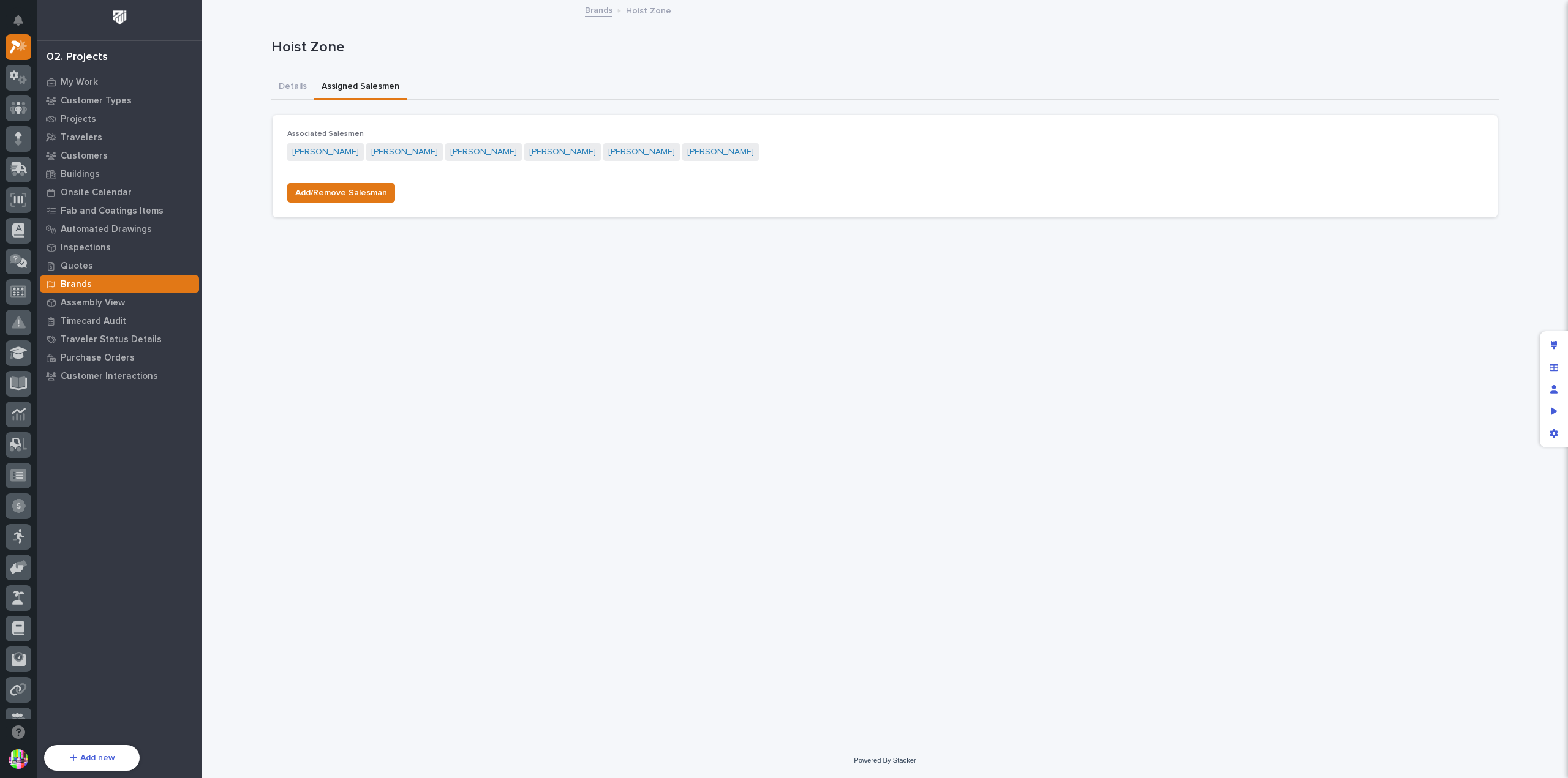
click at [596, 9] on link "Brands" at bounding box center [599, 9] width 27 height 14
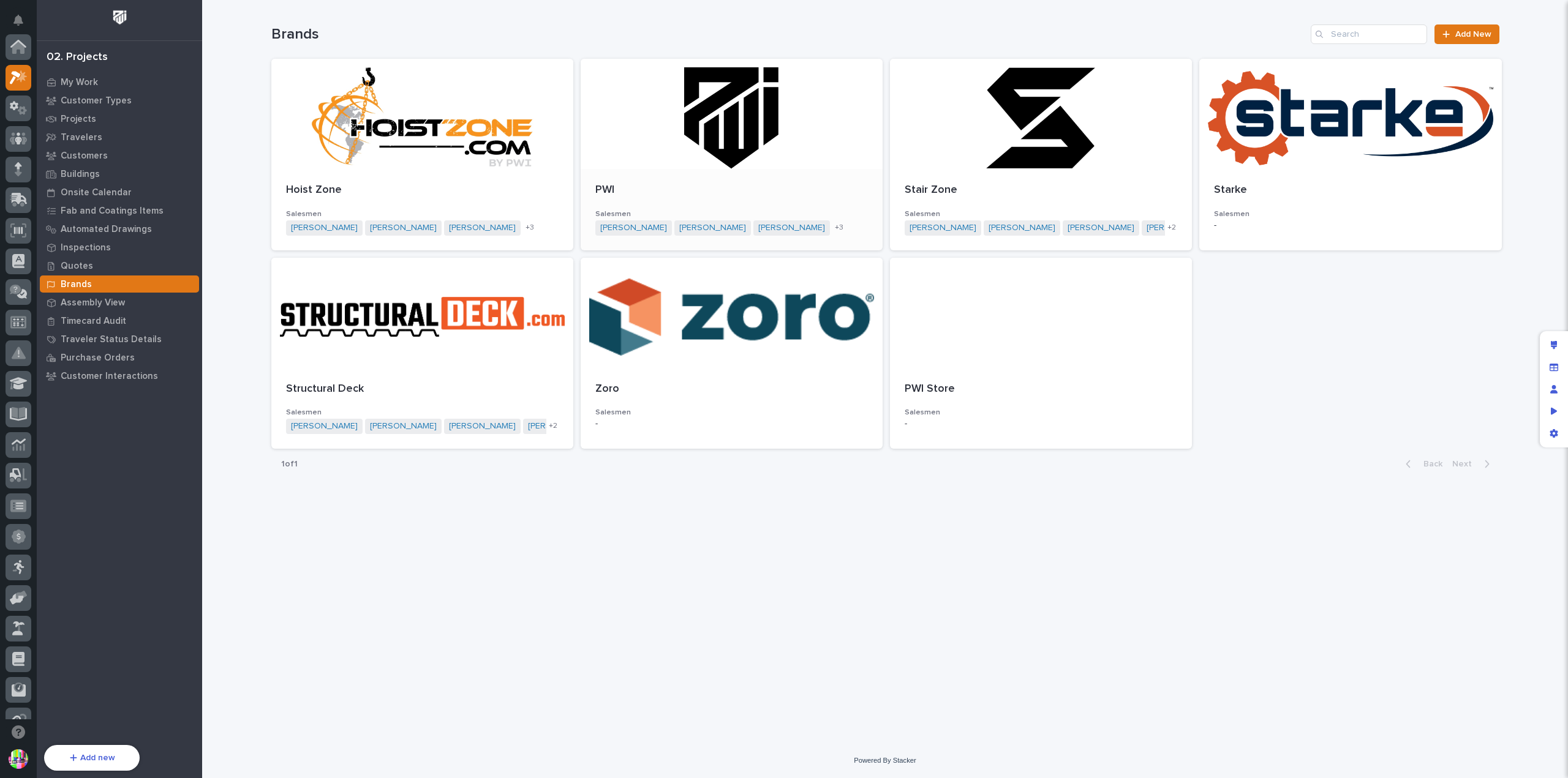
scroll to position [33, 0]
click at [984, 170] on div "Stair Zone Salesmen Cole Ziegler Brian Bontrager Roark Jones Tyler Hartsough Ka…" at bounding box center [1041, 209] width 302 height 82
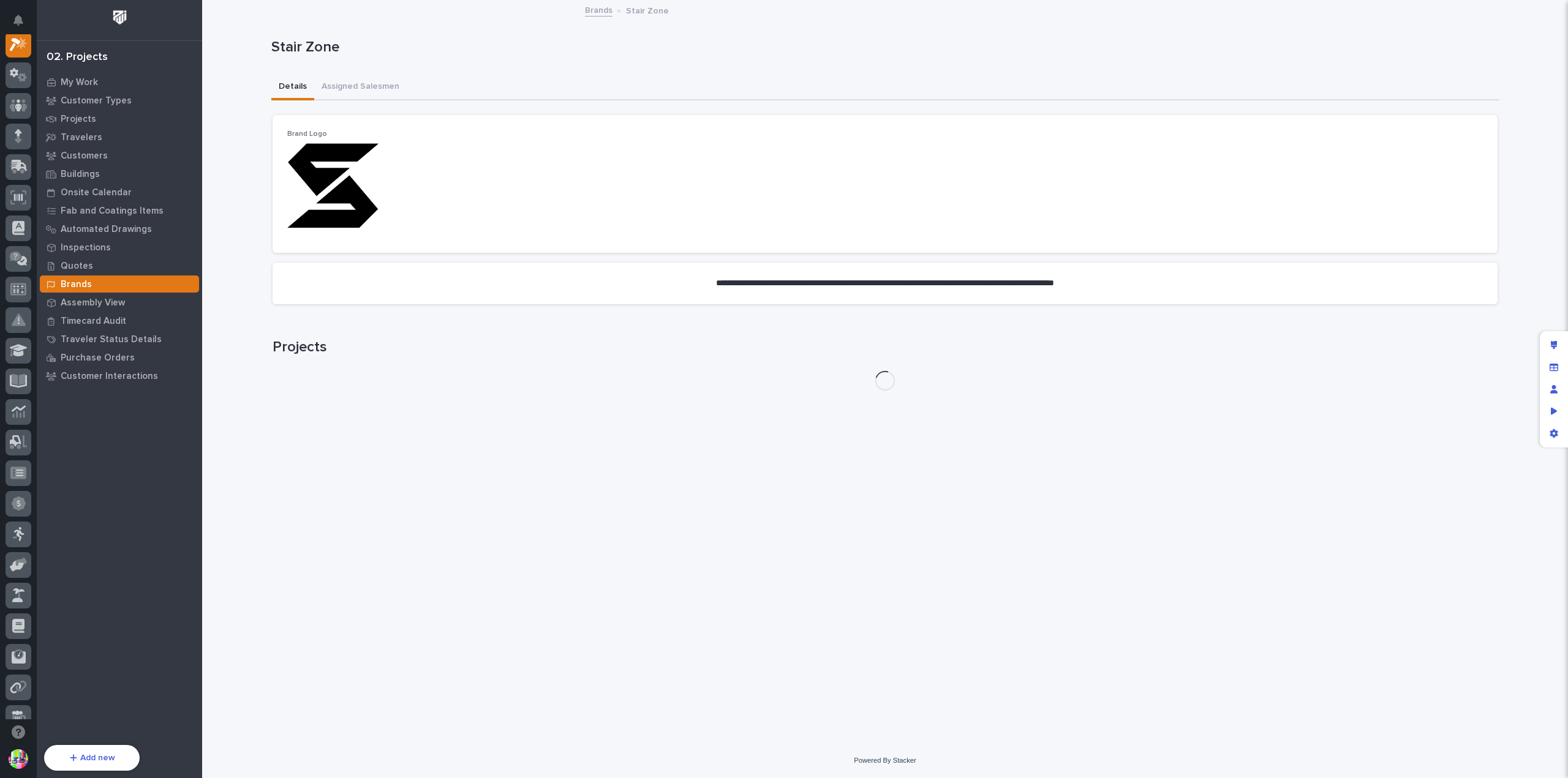
scroll to position [31, 0]
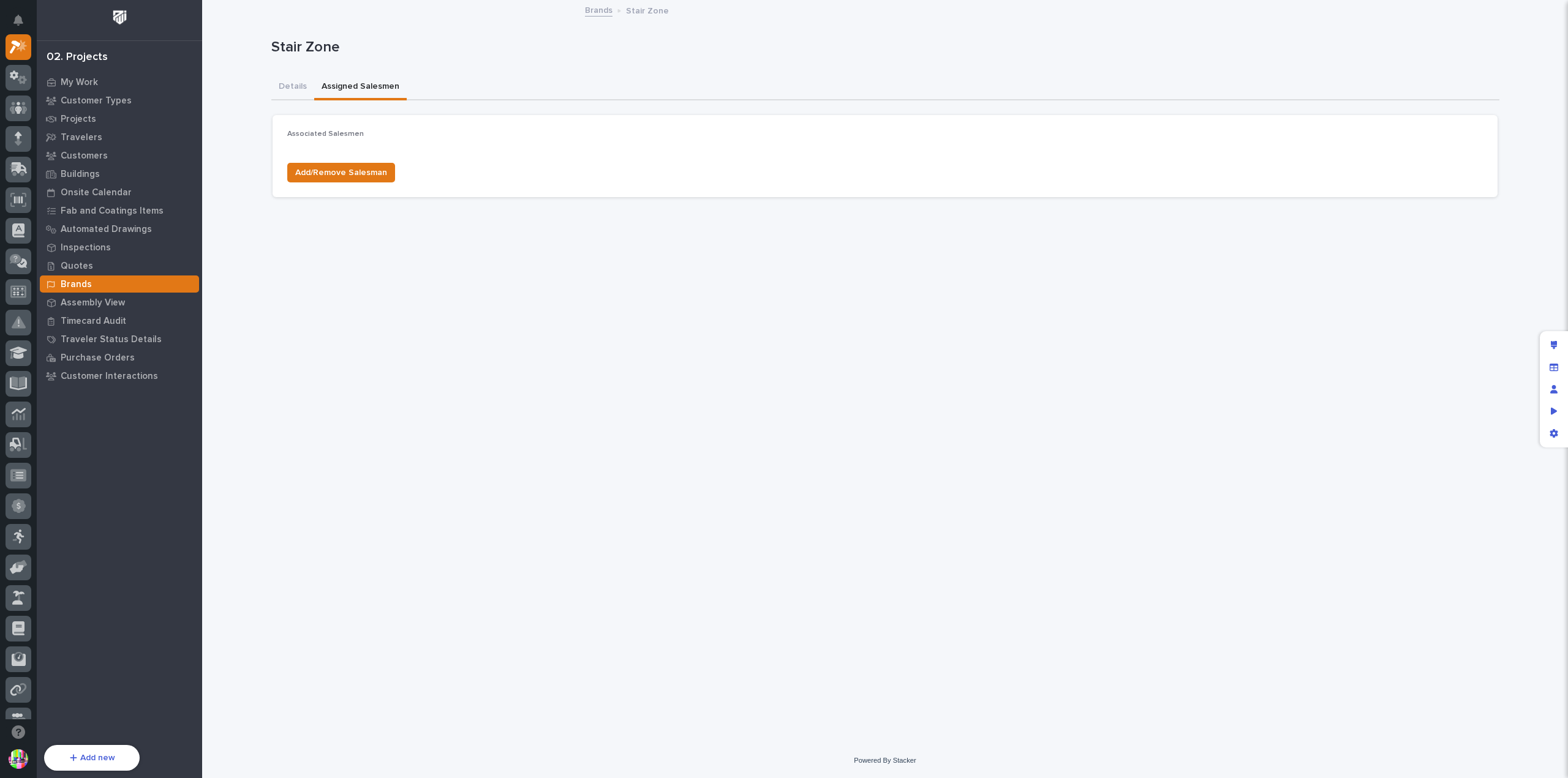
click at [388, 89] on button "Assigned Salesmen" at bounding box center [360, 87] width 92 height 26
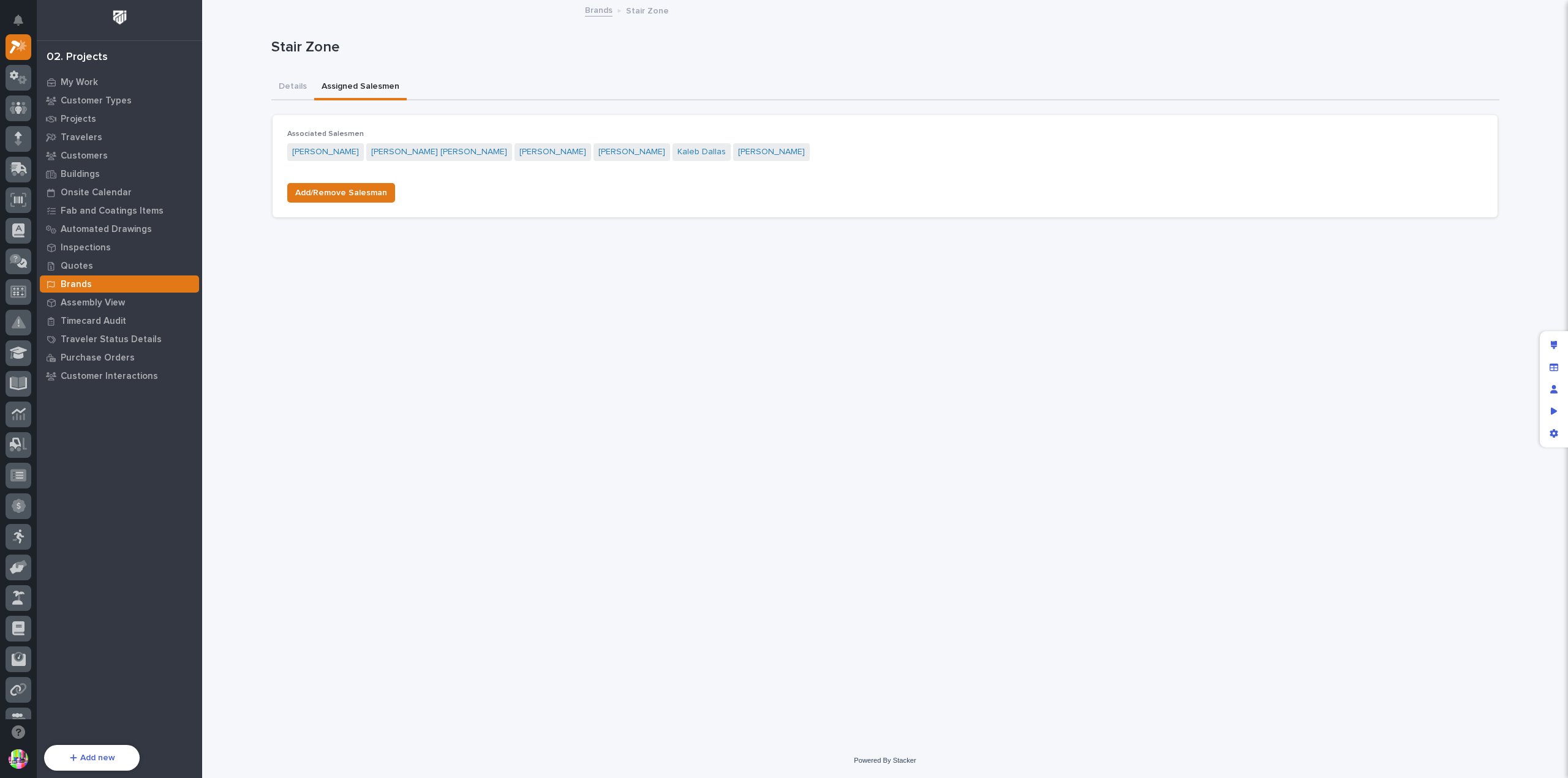
click at [604, 11] on link "Brands" at bounding box center [599, 9] width 27 height 14
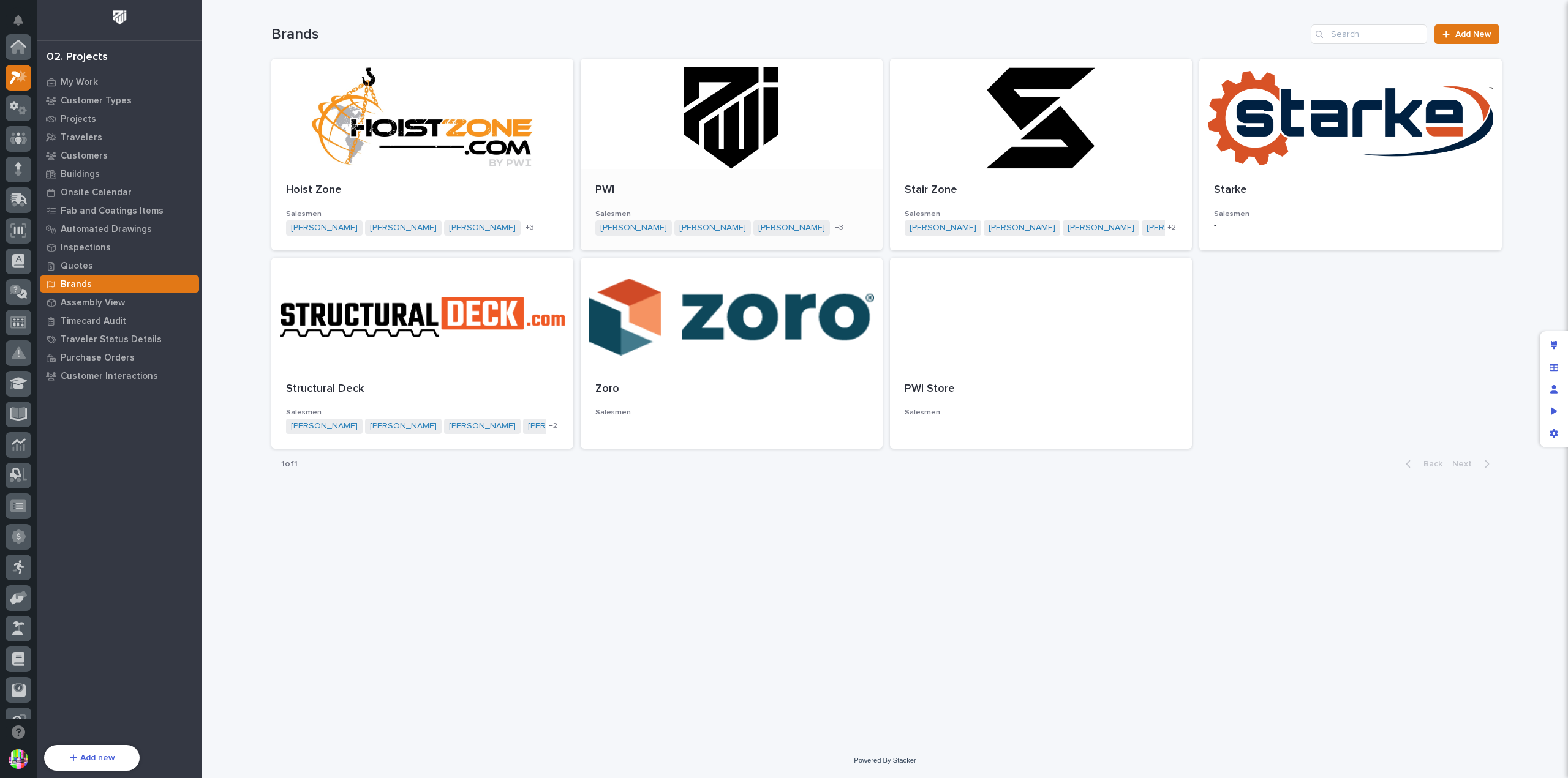
scroll to position [33, 0]
click at [523, 297] on div at bounding box center [423, 313] width 302 height 110
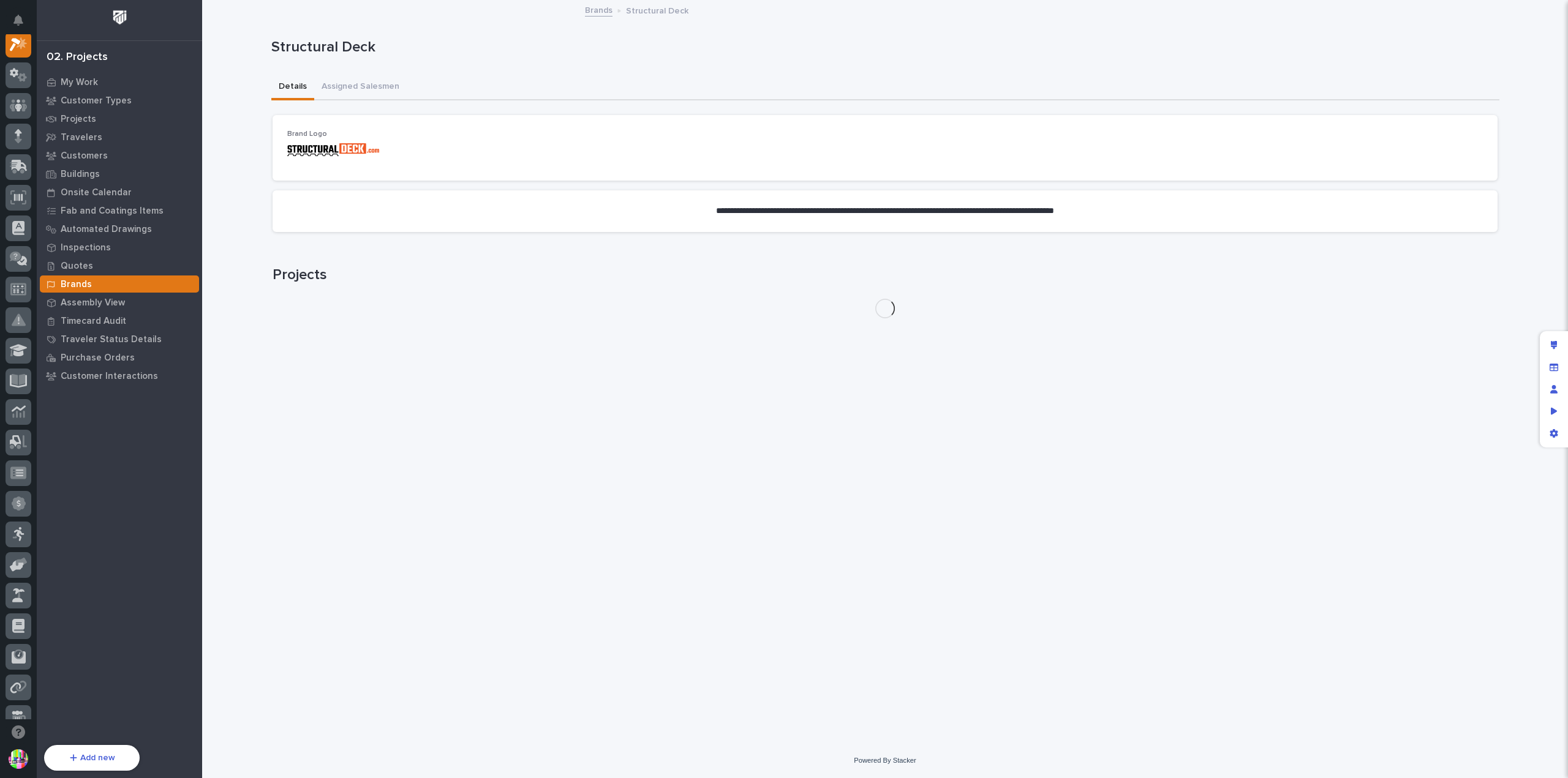
scroll to position [31, 0]
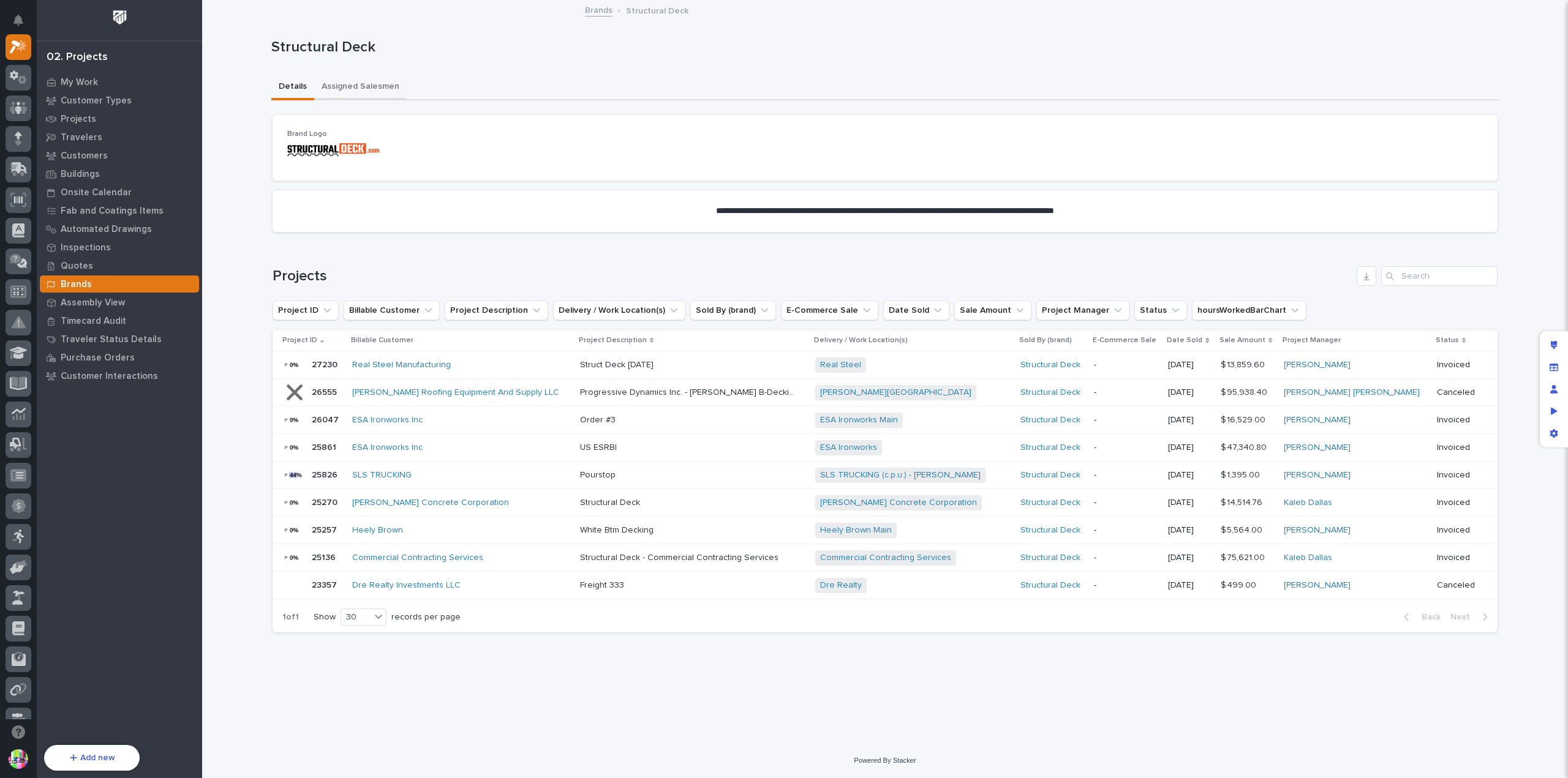
click at [378, 86] on button "Assigned Salesmen" at bounding box center [360, 87] width 92 height 26
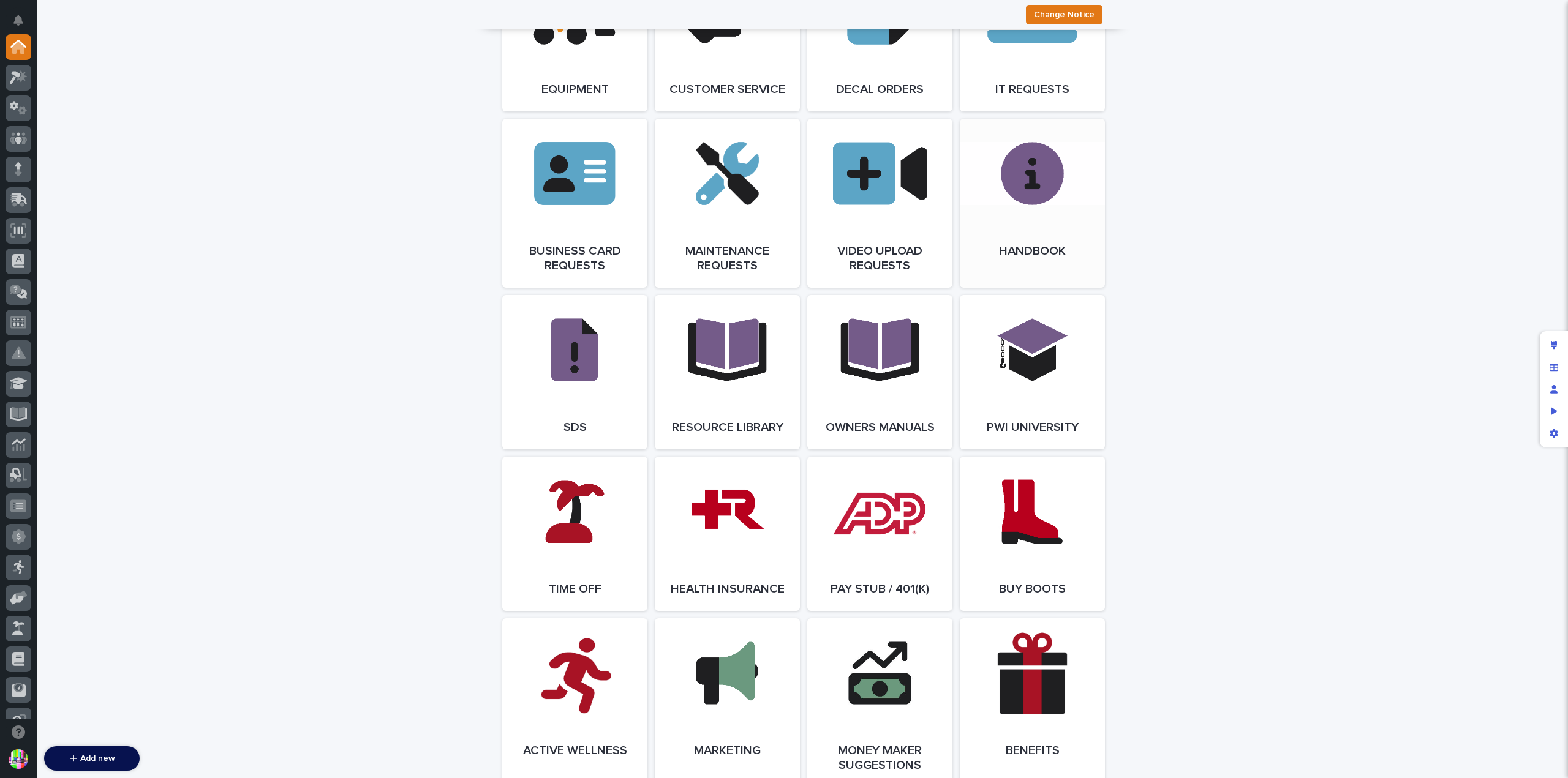
scroll to position [1714, 0]
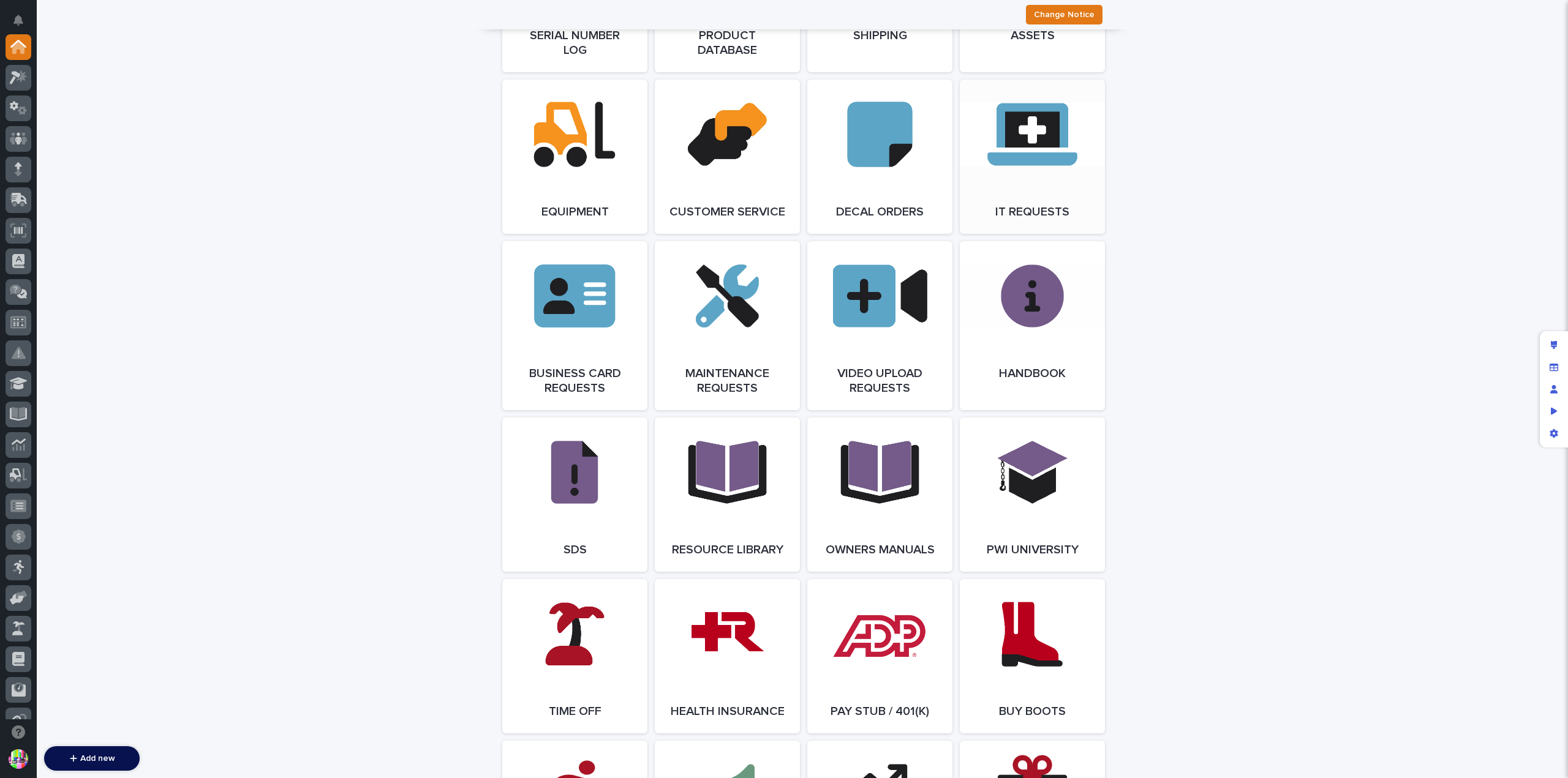
click at [1040, 158] on link "Open Link" at bounding box center [1033, 157] width 145 height 154
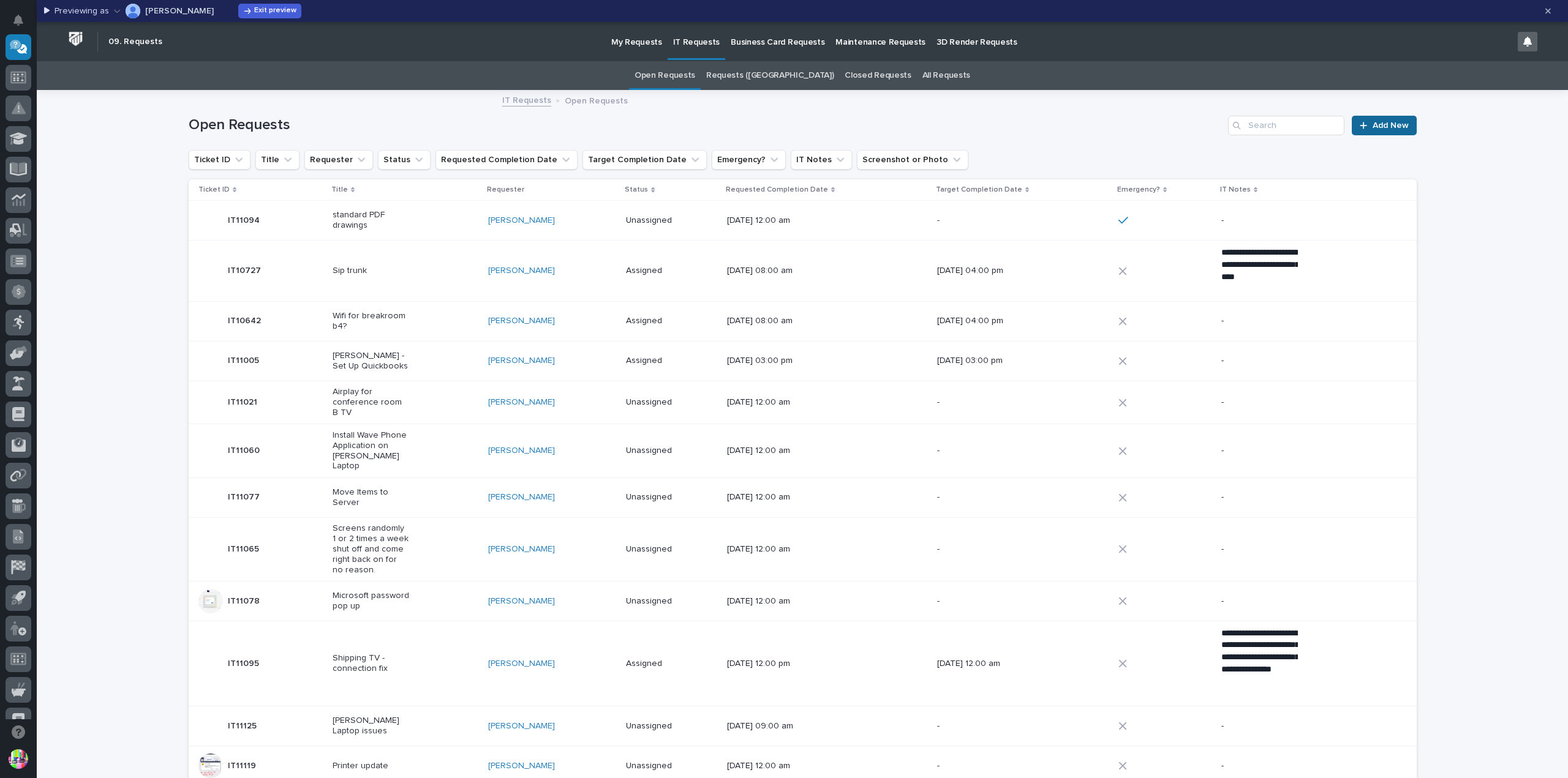
click at [1360, 130] on link "Add New" at bounding box center [1385, 125] width 65 height 19
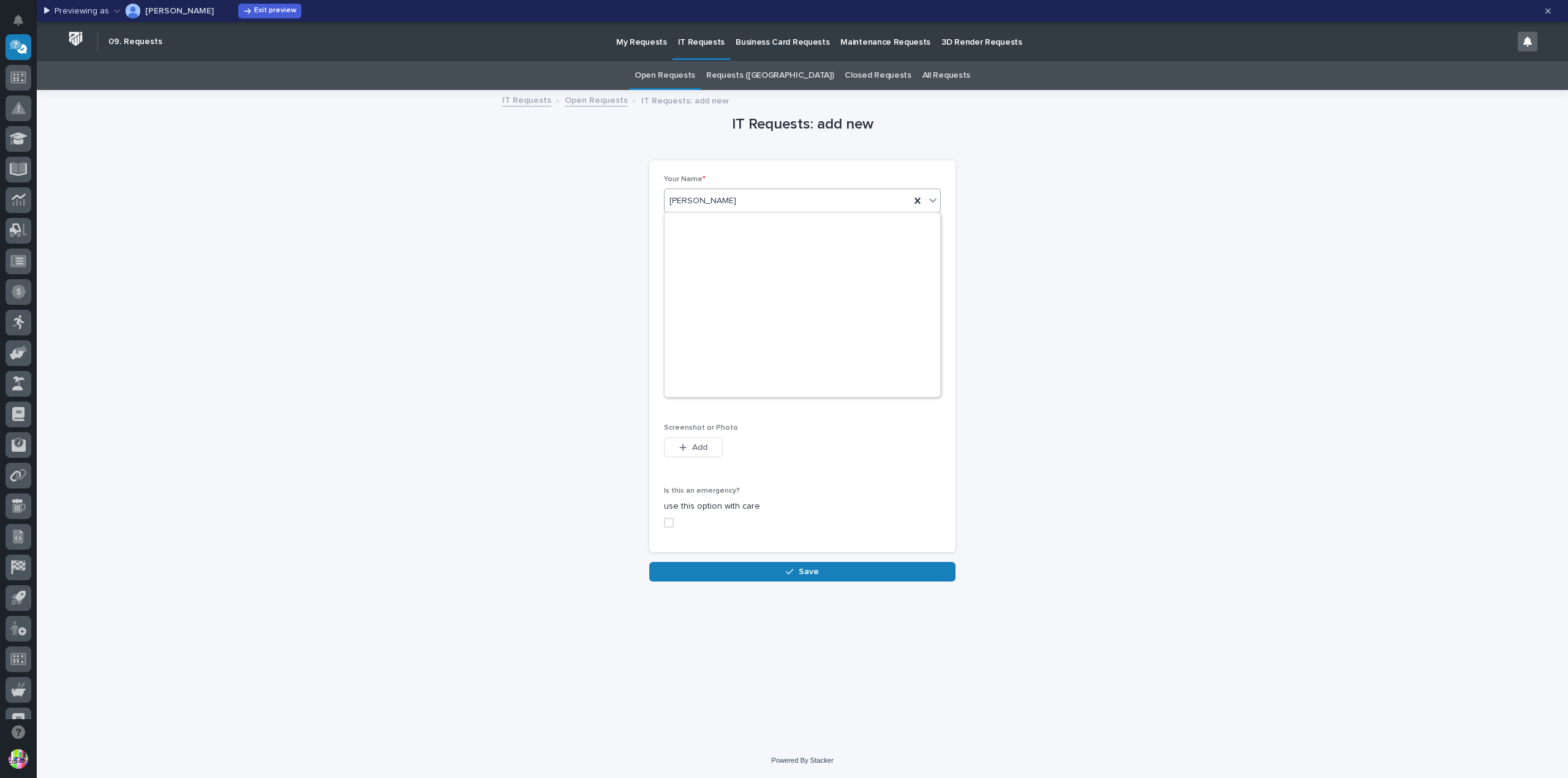
scroll to position [472, 0]
type input "***"
click at [719, 224] on div "Madhav Neupane" at bounding box center [802, 224] width 276 height 22
click at [710, 256] on input at bounding box center [803, 263] width 277 height 24
type input "computer issues"
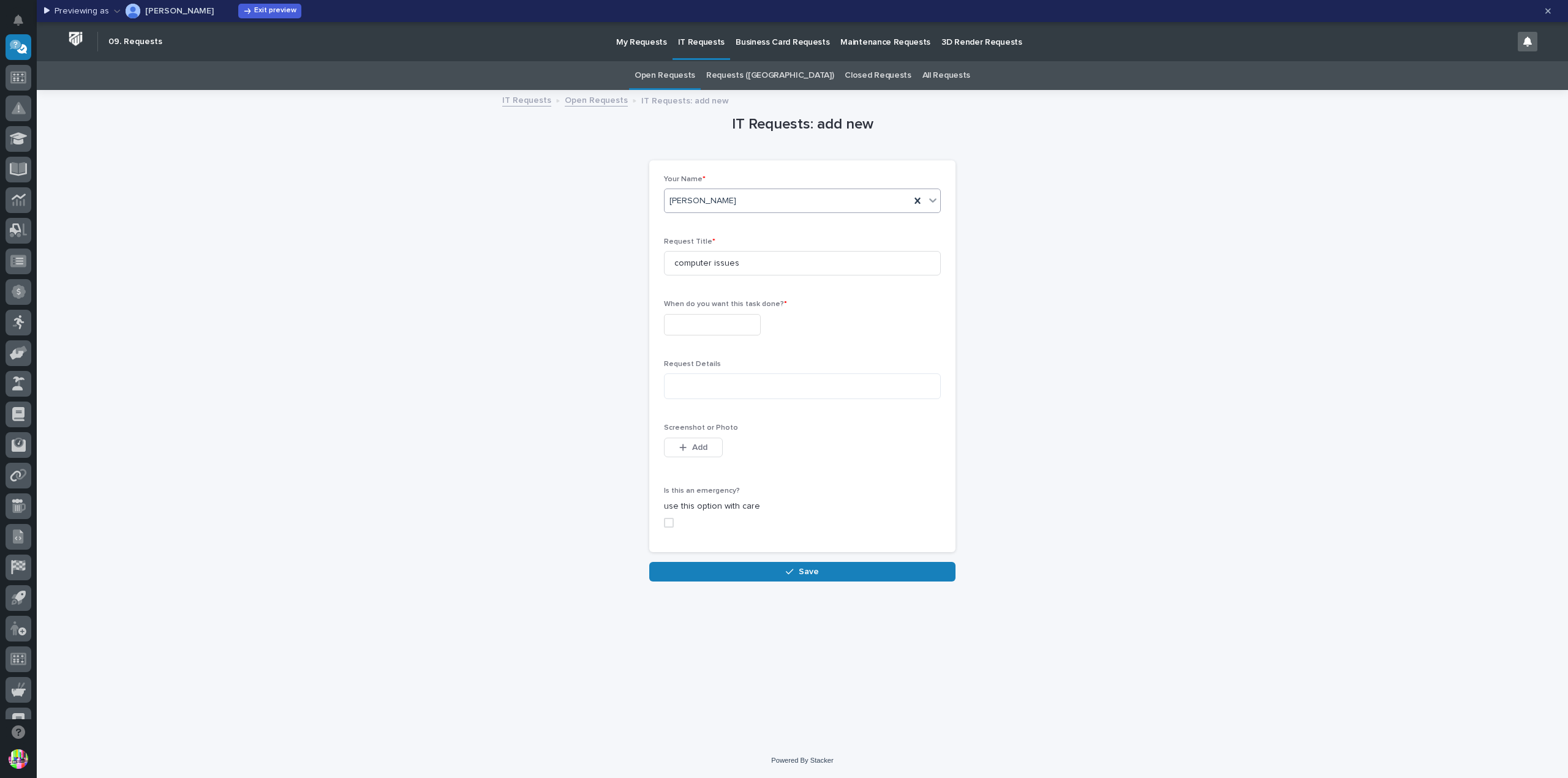
click at [710, 321] on input "text" at bounding box center [713, 325] width 97 height 22
click at [677, 198] on div "9" at bounding box center [677, 204] width 16 height 16
type input "**********"
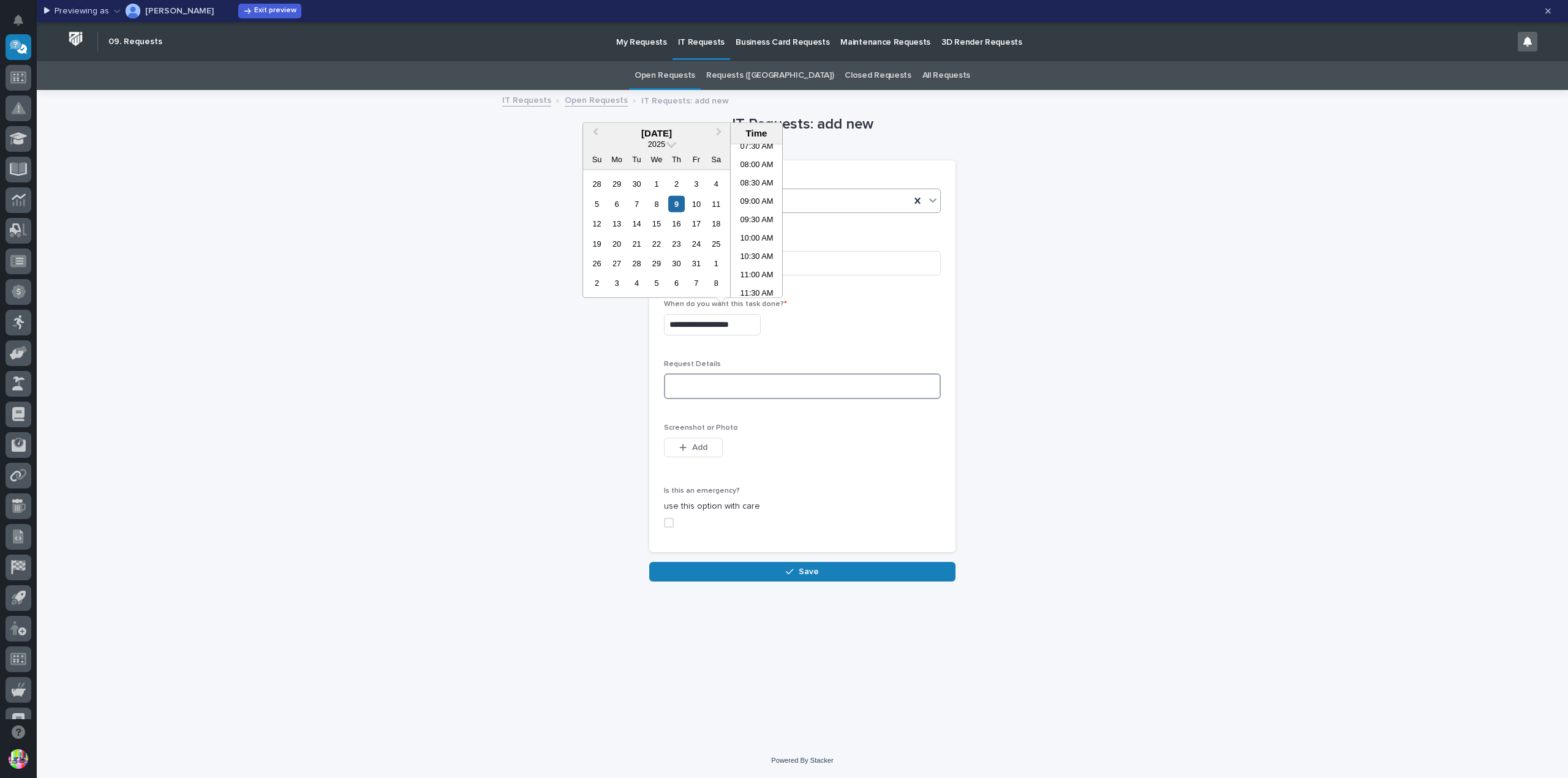
click at [726, 391] on textarea at bounding box center [803, 386] width 277 height 26
click at [724, 385] on textarea at bounding box center [803, 386] width 277 height 26
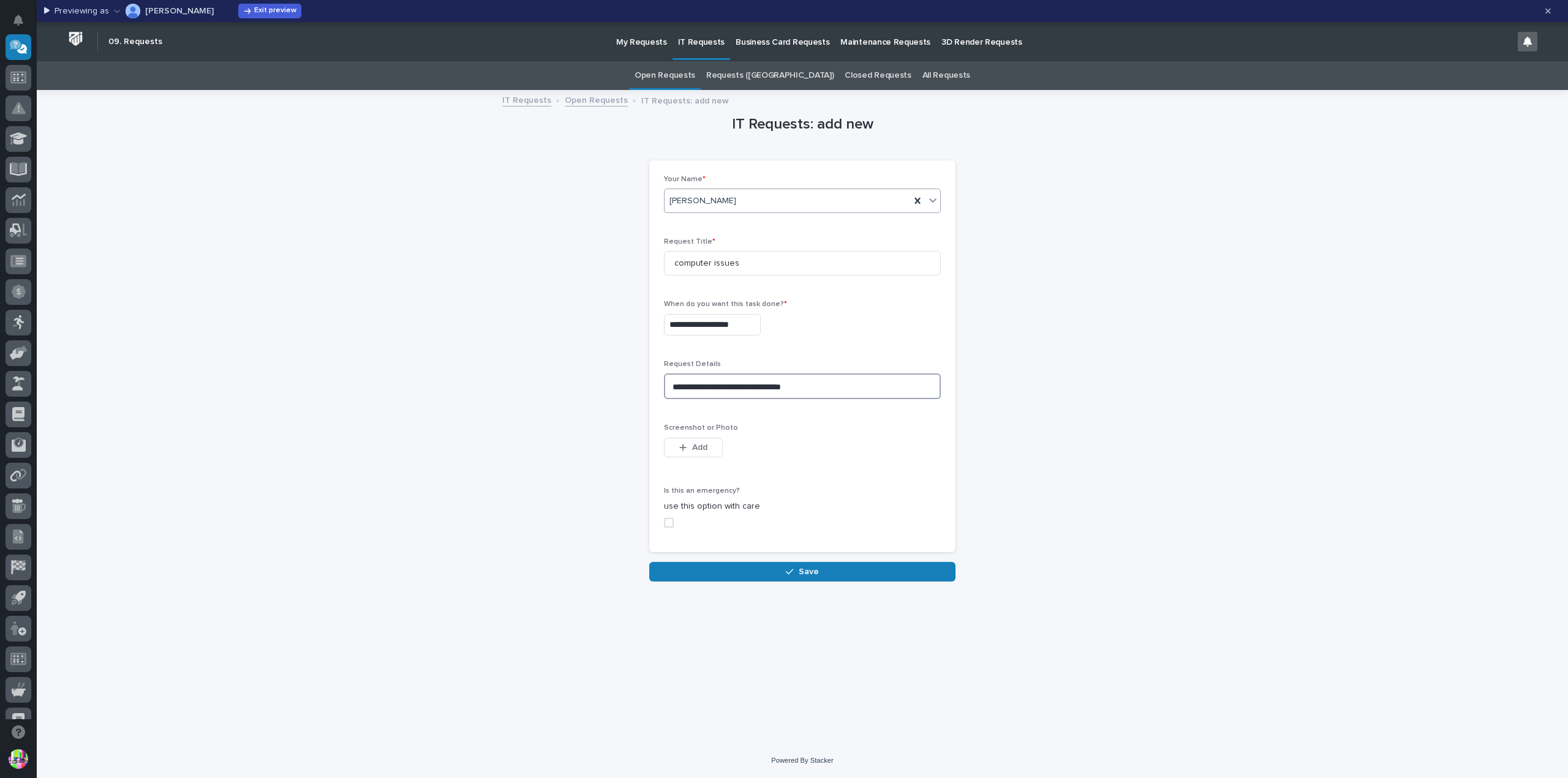
click at [672, 524] on span at bounding box center [669, 523] width 10 height 10
type textarea "**********"
click at [788, 565] on button "Save" at bounding box center [802, 572] width 306 height 19
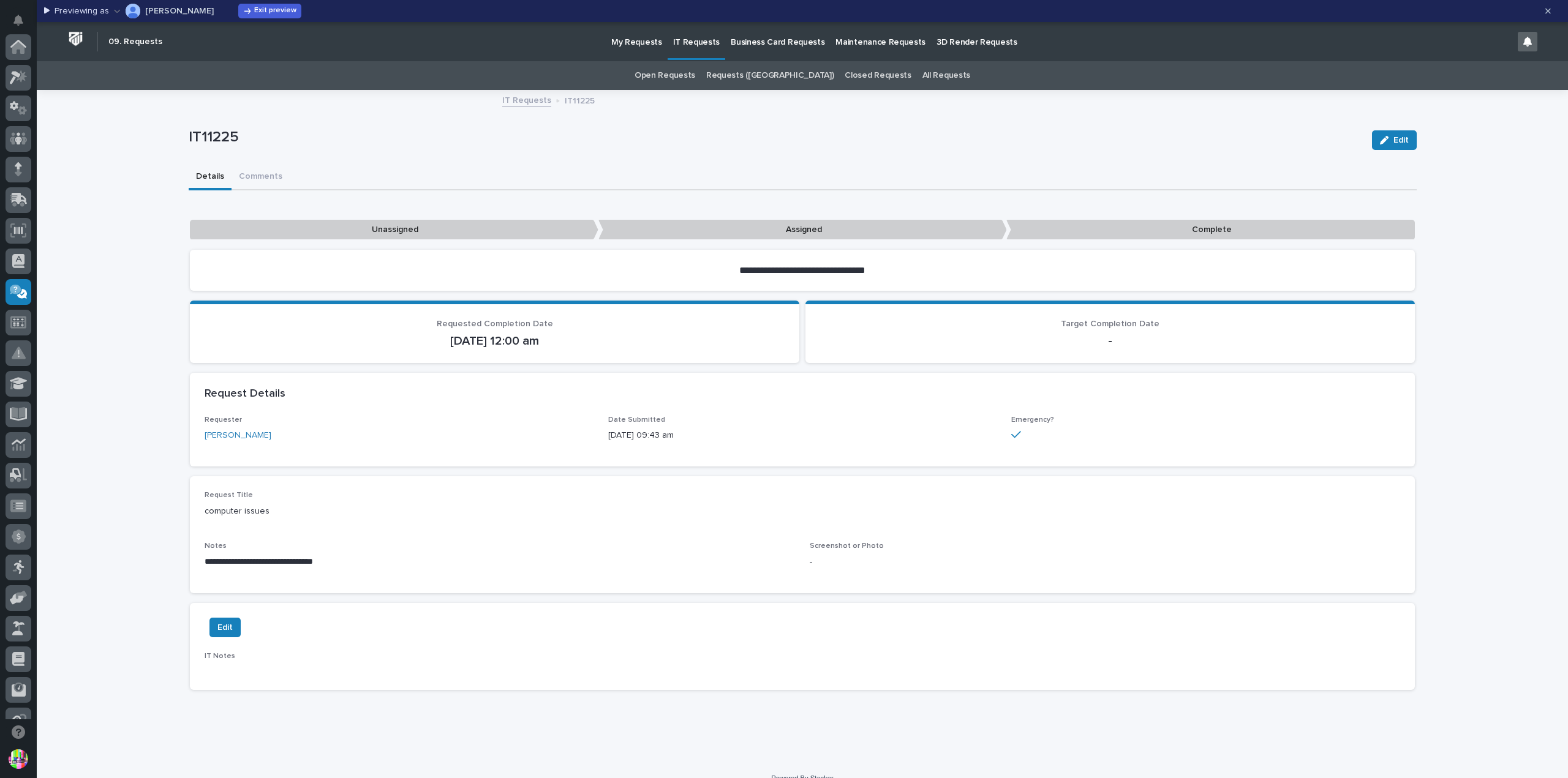
scroll to position [245, 0]
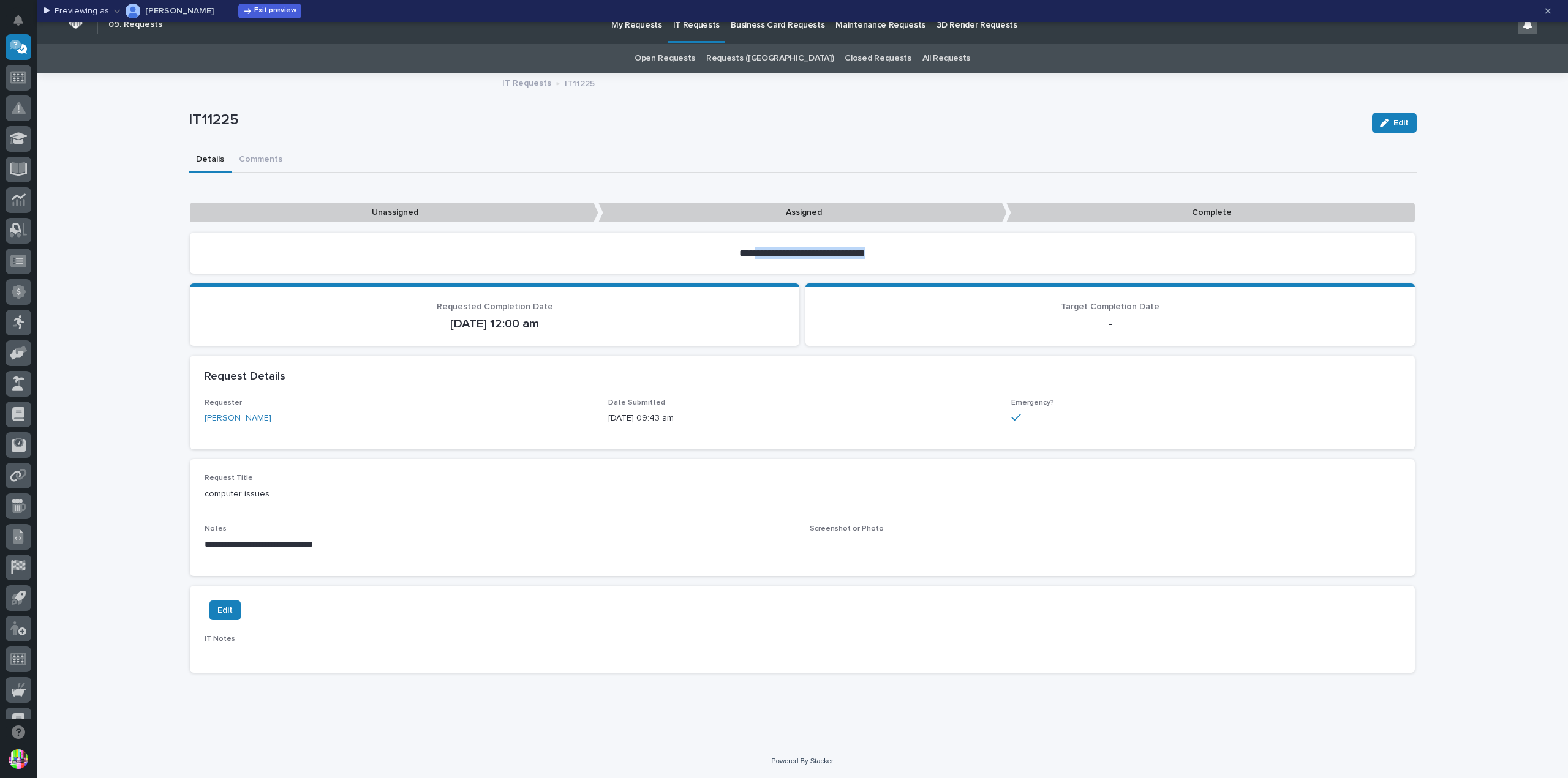
drag, startPoint x: 724, startPoint y: 250, endPoint x: 888, endPoint y: 246, distance: 164.0
click at [888, 247] on h2 "**********" at bounding box center [803, 253] width 184 height 11
click at [934, 251] on section "**********" at bounding box center [803, 253] width 1225 height 41
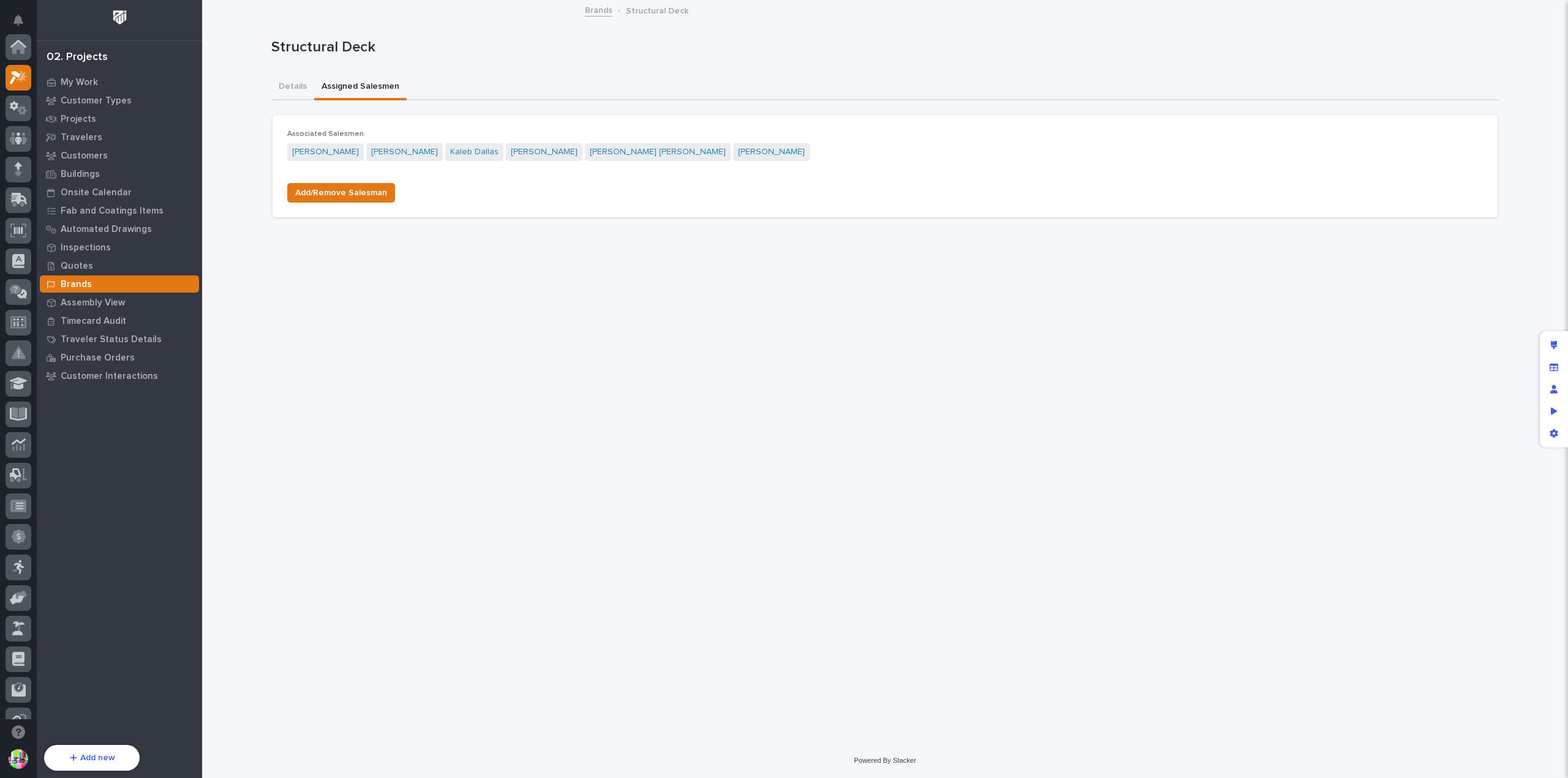
scroll to position [31, 0]
drag, startPoint x: 288, startPoint y: 146, endPoint x: 674, endPoint y: 158, distance: 386.2
click at [674, 158] on div "[PERSON_NAME] [PERSON_NAME] [PERSON_NAME] [PERSON_NAME] [PERSON_NAME] [PERSON_N…" at bounding box center [884, 153] width 1195 height 20
copy div "[PERSON_NAME] [PERSON_NAME] [PERSON_NAME] [PERSON_NAME] [PERSON_NAME] [PERSON_N…"
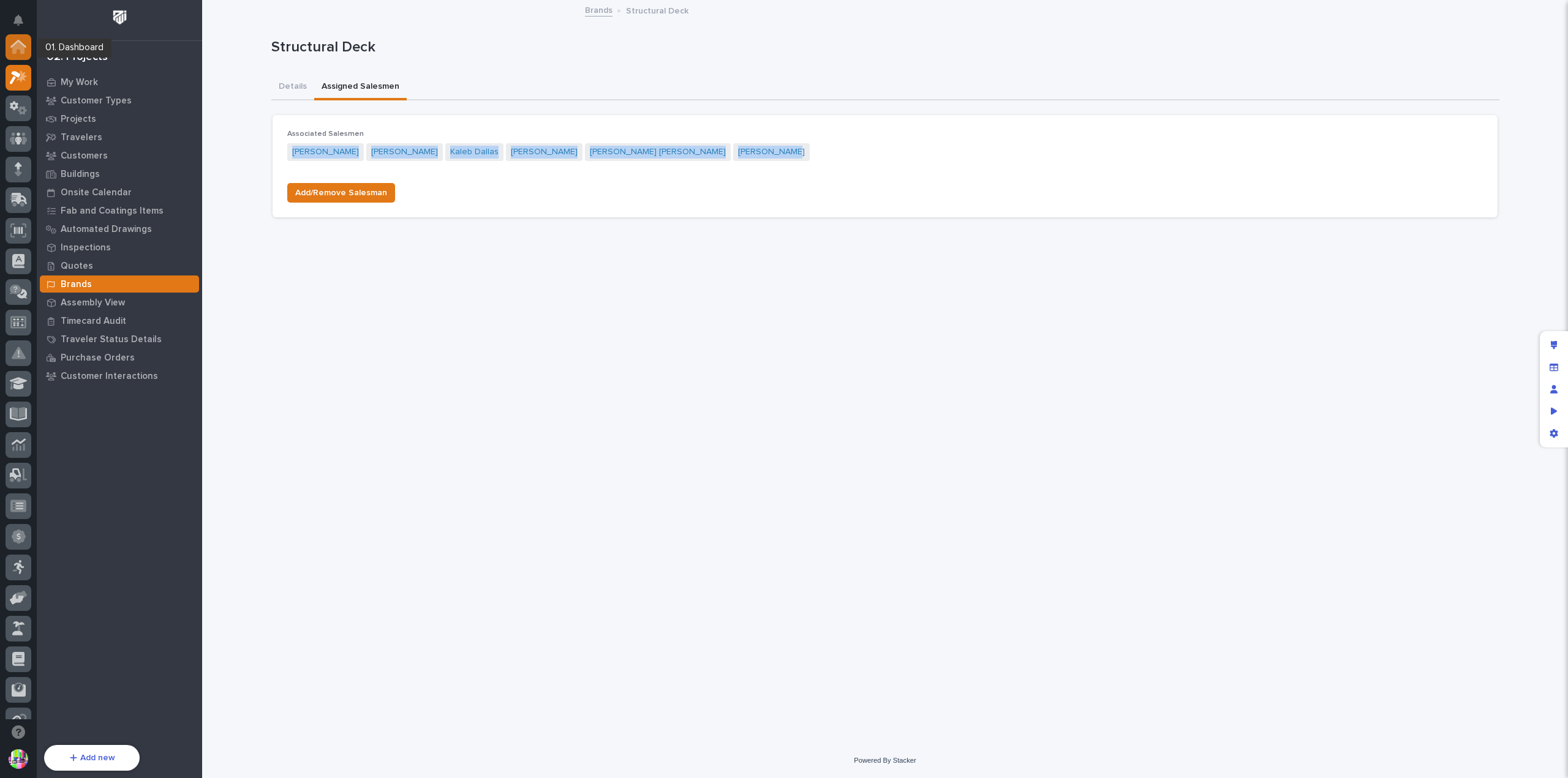
click at [11, 52] on icon at bounding box center [19, 46] width 16 height 14
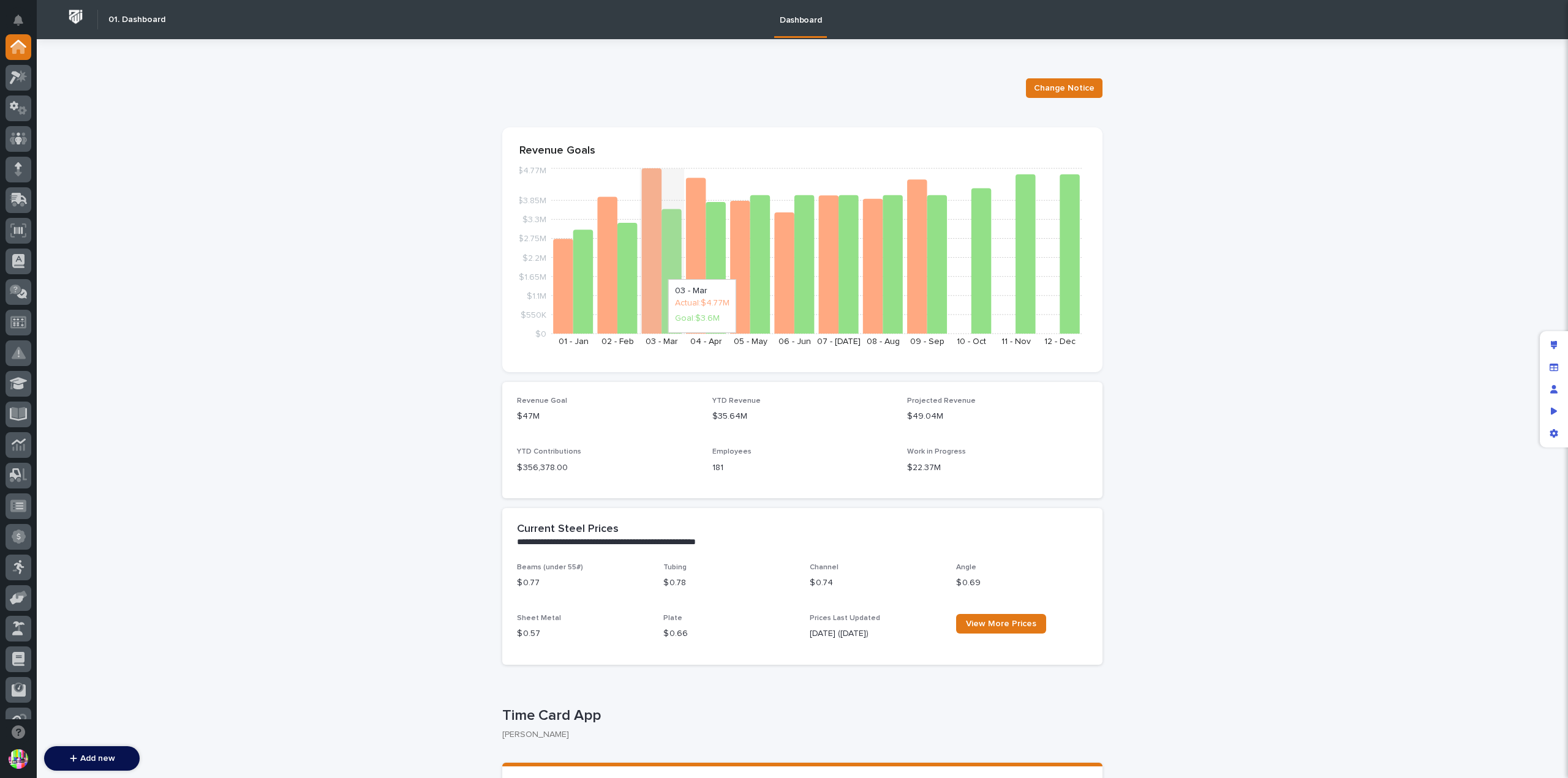
scroll to position [1537, 0]
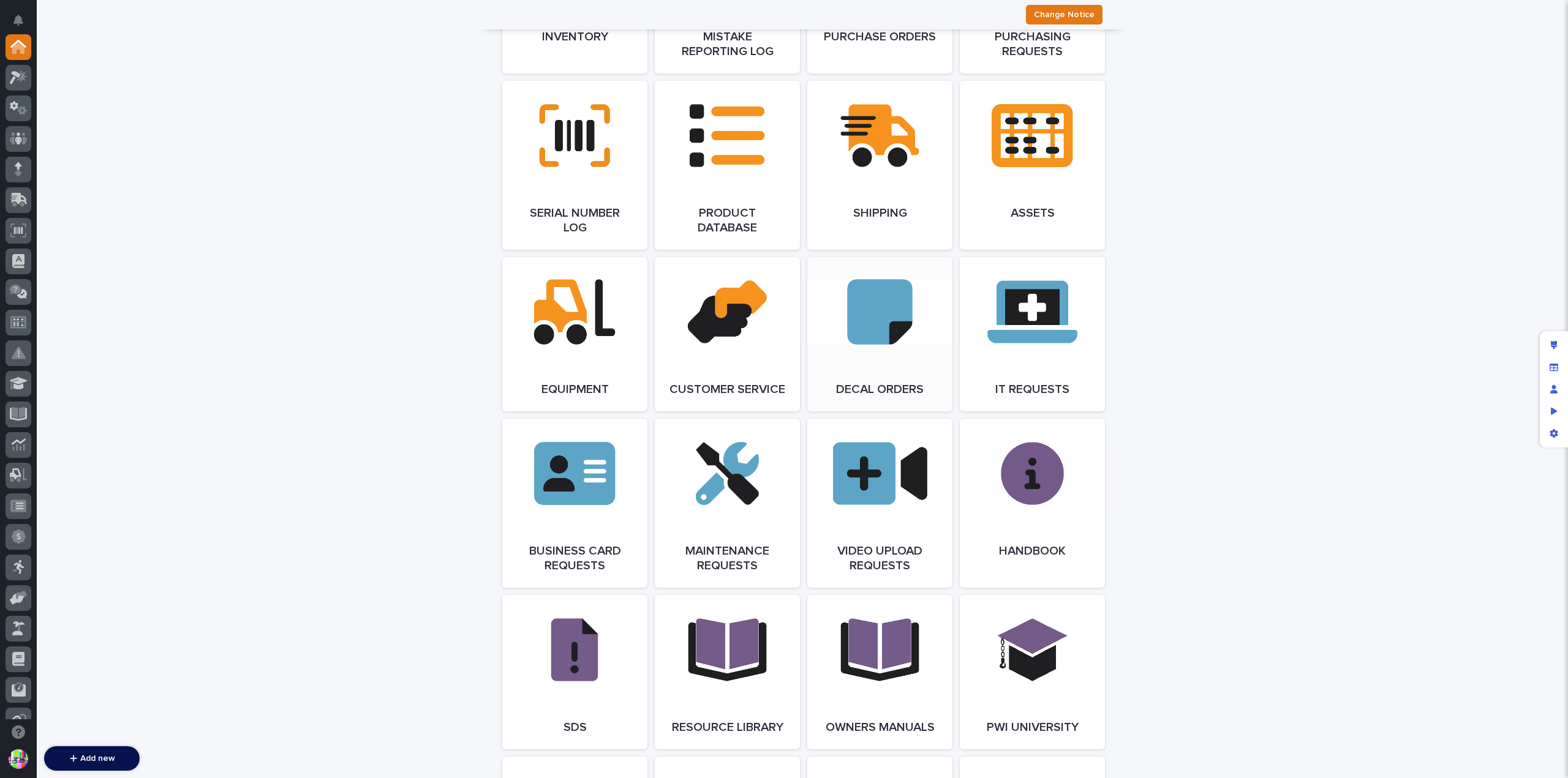
click at [864, 384] on link "Open Link" at bounding box center [880, 334] width 145 height 154
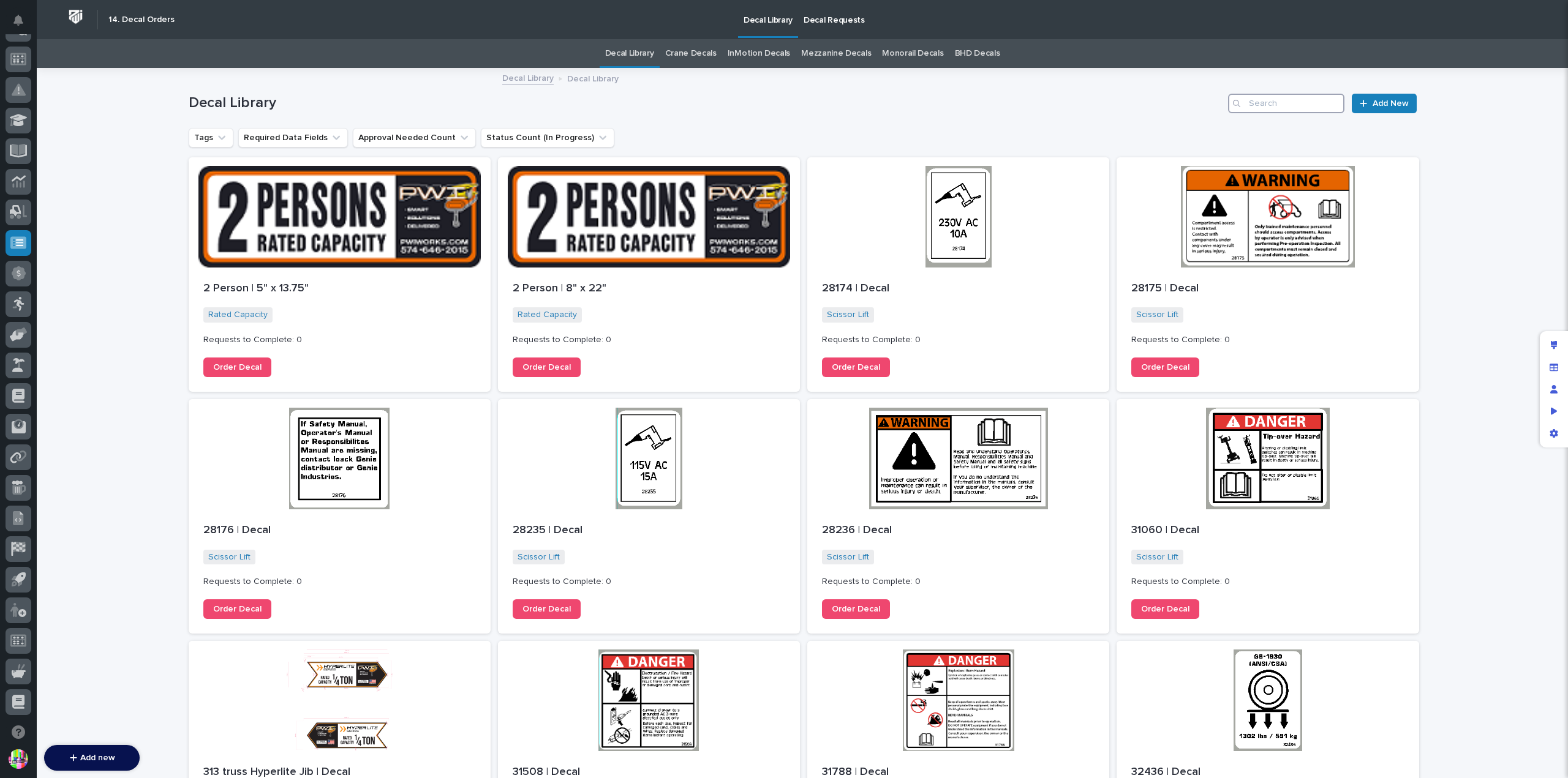
click at [1263, 107] on input "Search" at bounding box center [1287, 103] width 116 height 19
click at [827, 17] on p "Decal Requests" at bounding box center [834, 13] width 61 height 26
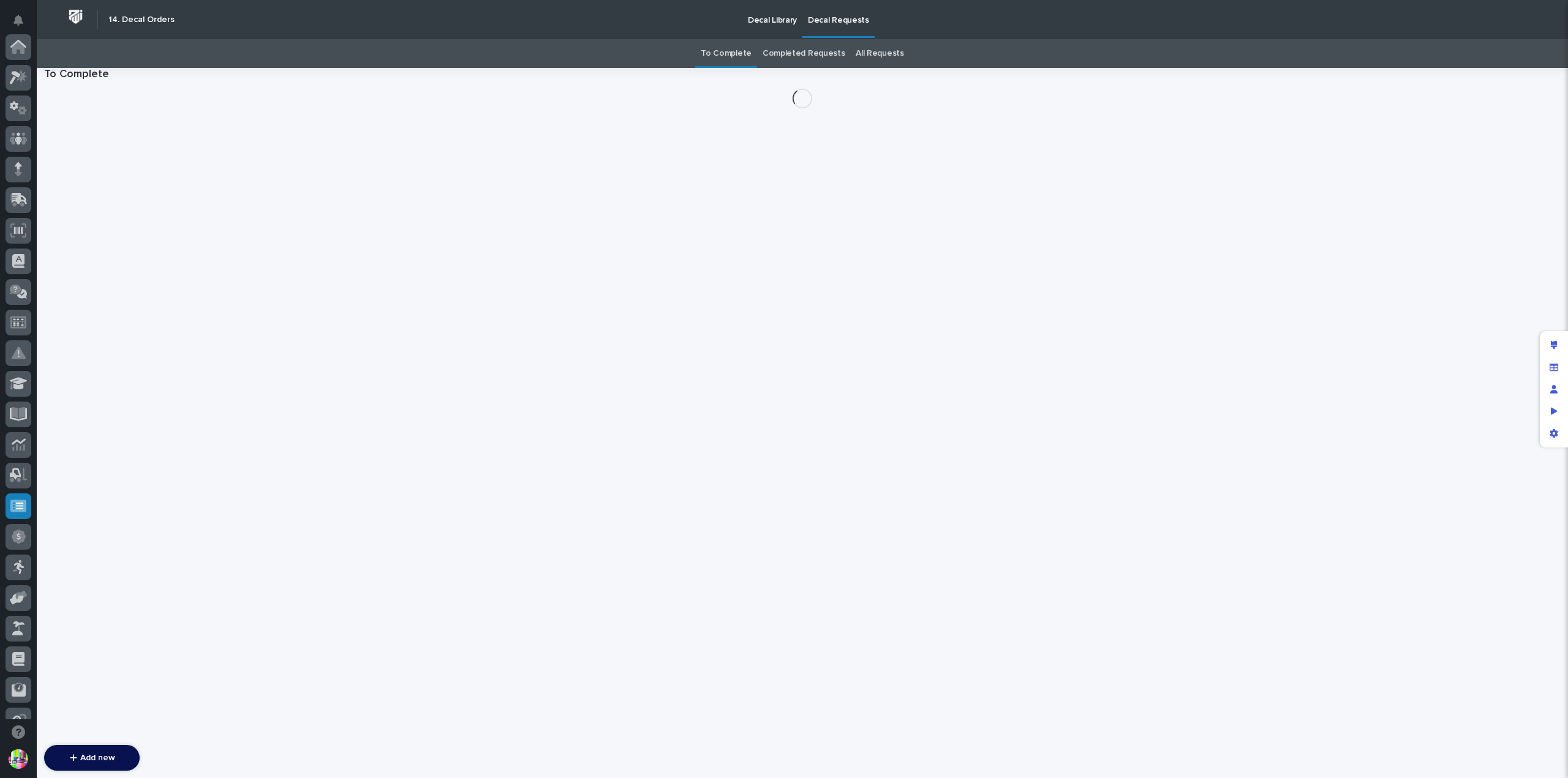
scroll to position [263, 0]
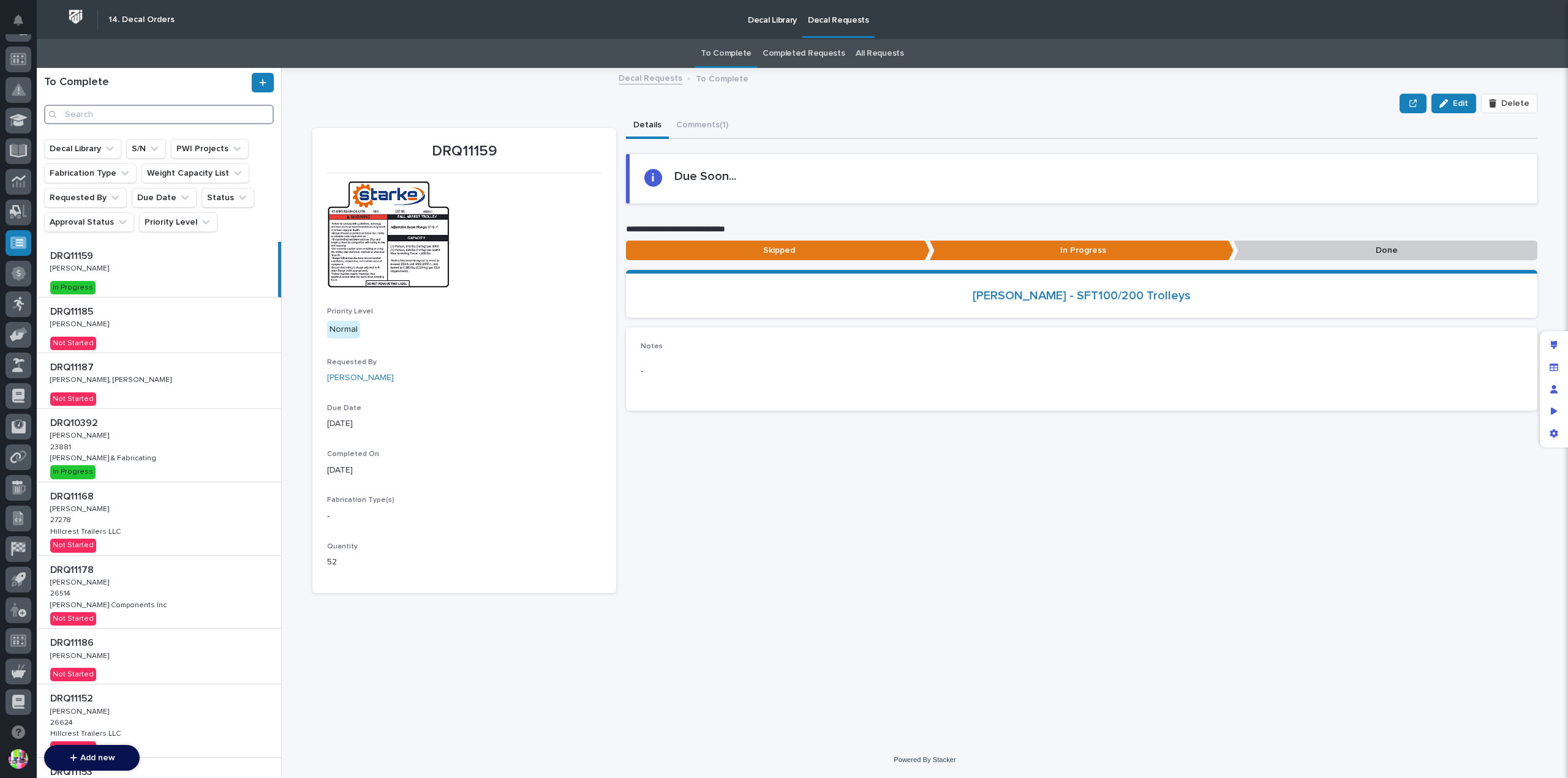
click at [141, 114] on input "Search" at bounding box center [159, 115] width 230 height 19
paste input "DRQ11187"
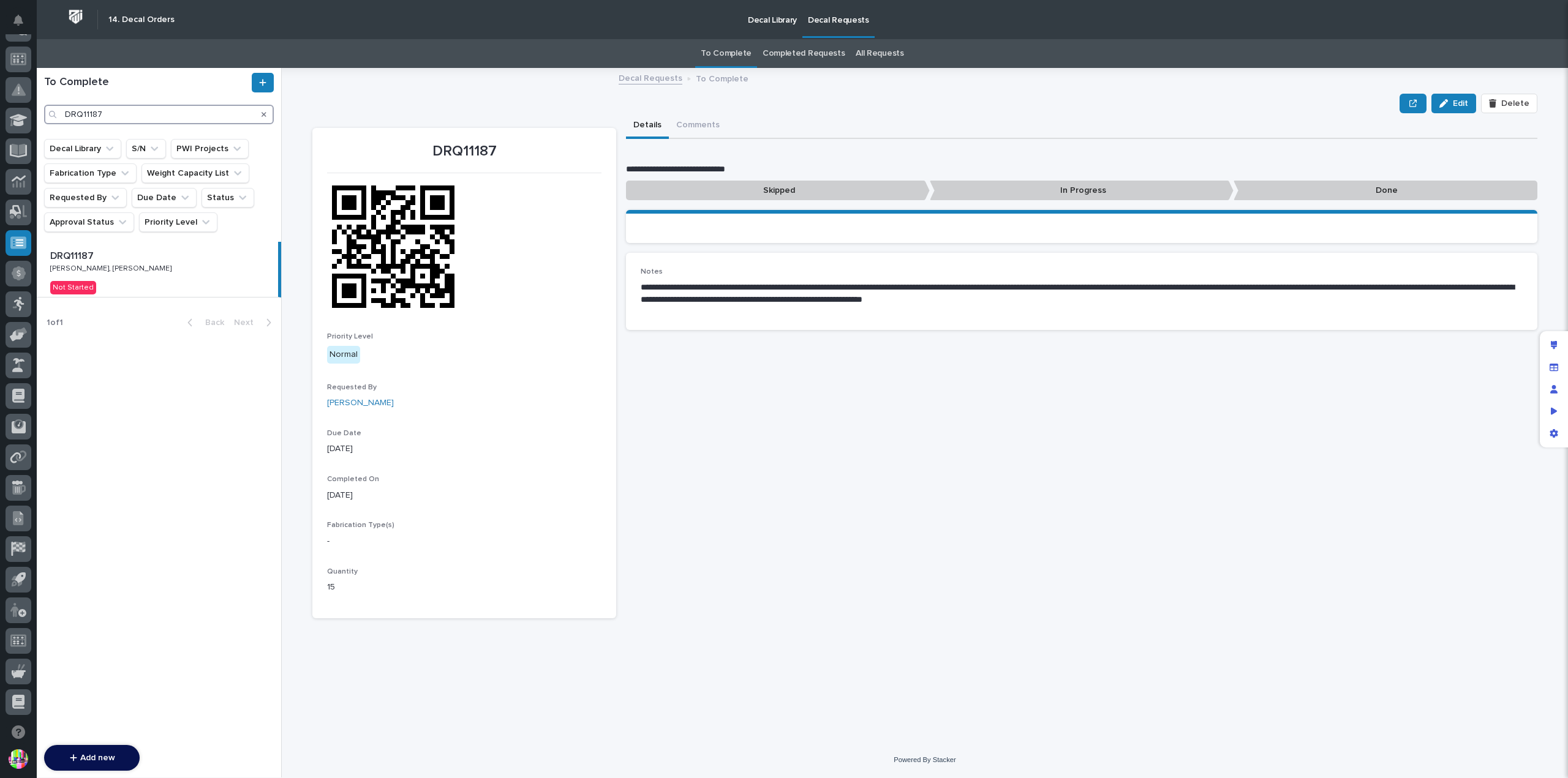
type input "DRQ11187"
click at [112, 256] on p at bounding box center [159, 256] width 219 height 11
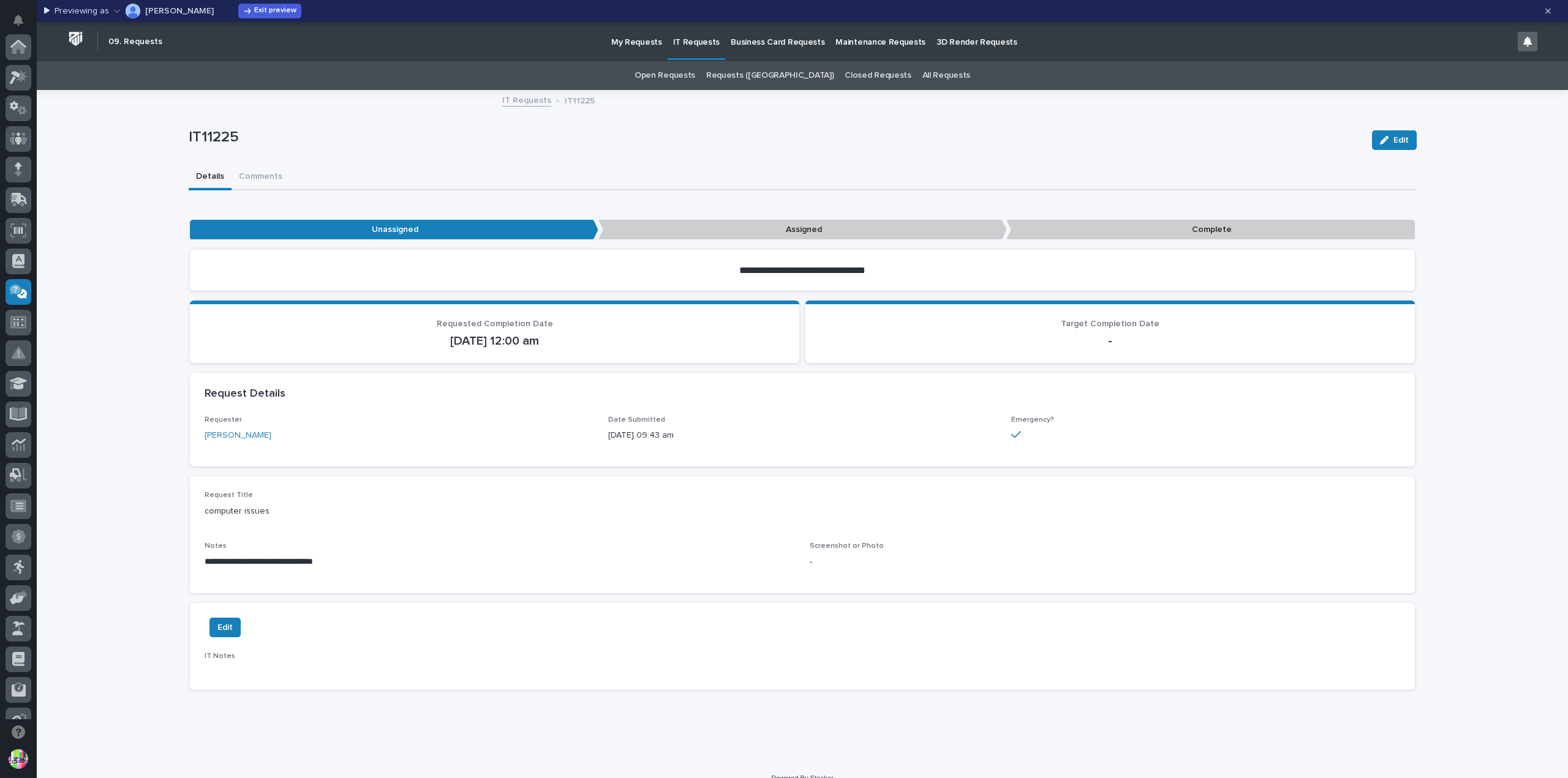
scroll to position [245, 0]
